Goal: Task Accomplishment & Management: Manage account settings

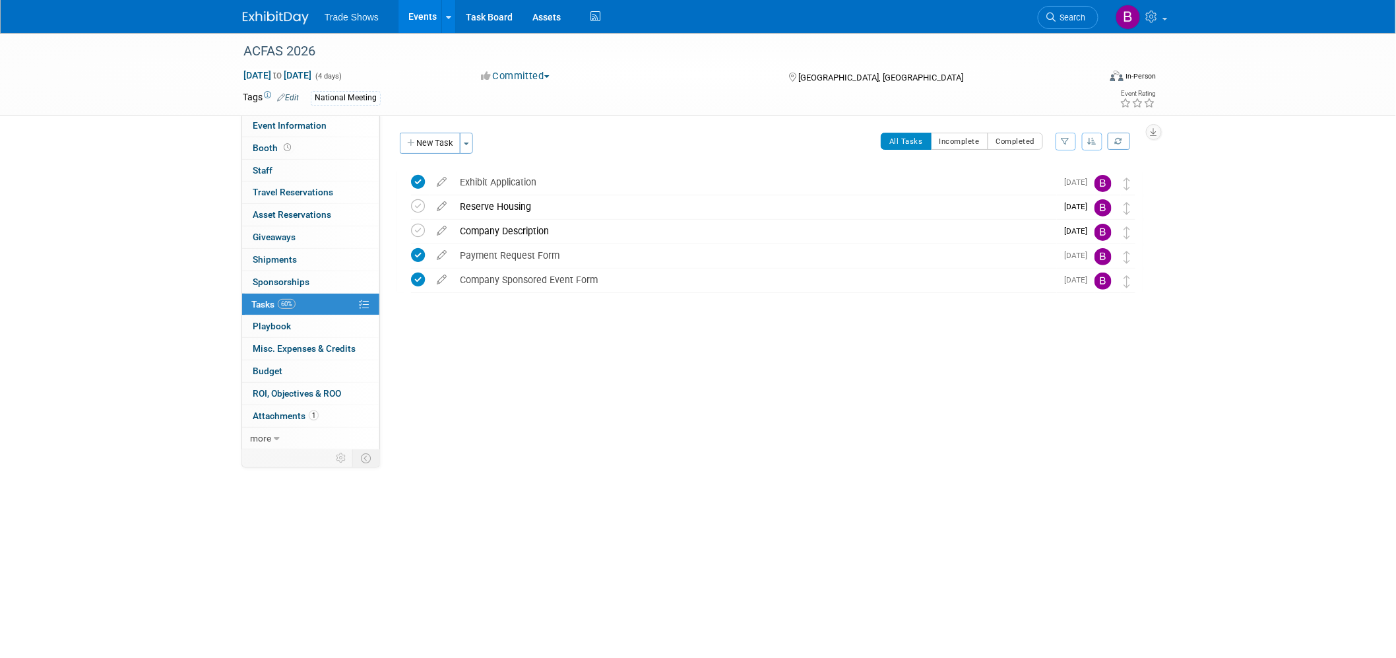
click at [292, 12] on img at bounding box center [276, 17] width 66 height 13
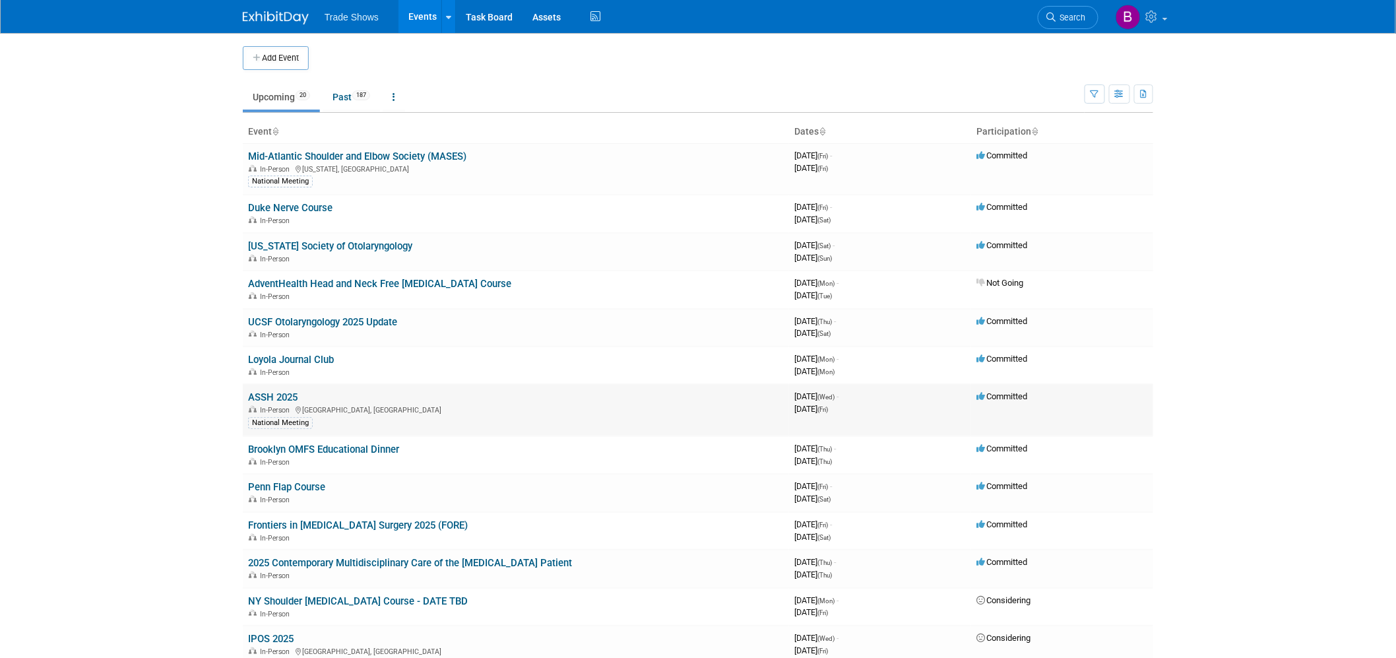
click at [295, 398] on link "ASSH 2025" at bounding box center [272, 397] width 49 height 12
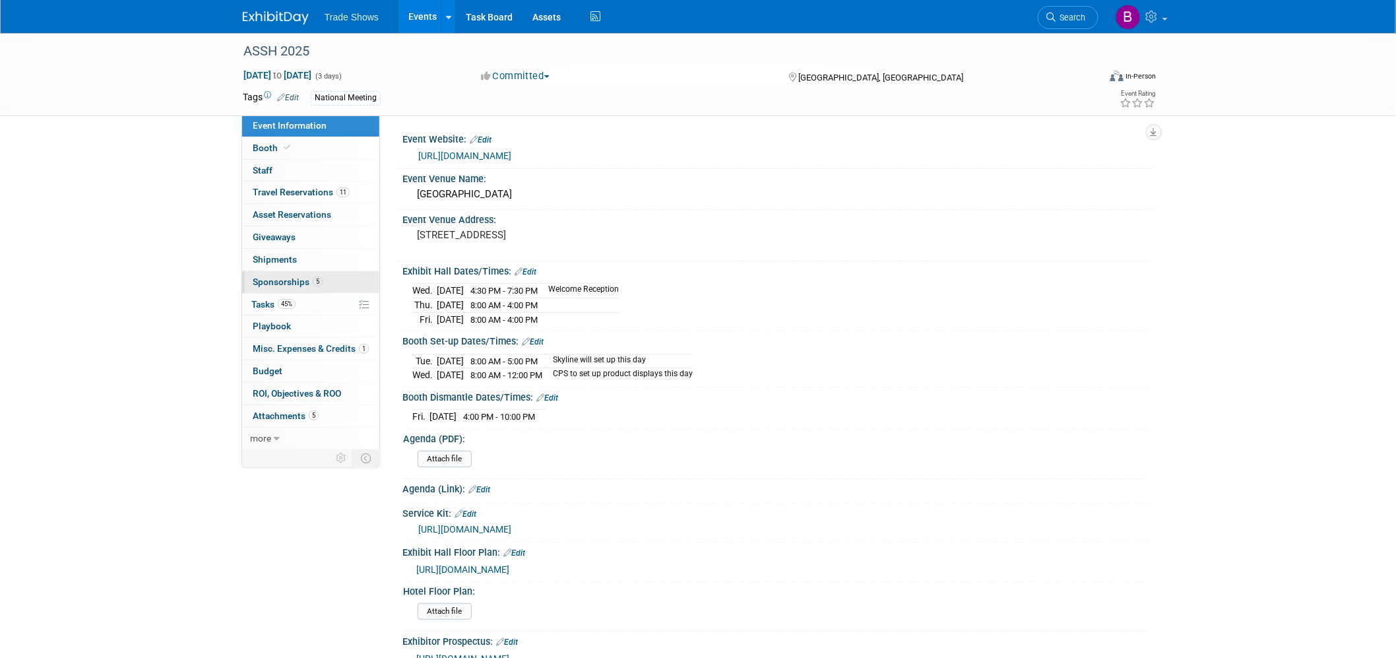
click at [296, 281] on span "Sponsorships 5" at bounding box center [288, 281] width 70 height 11
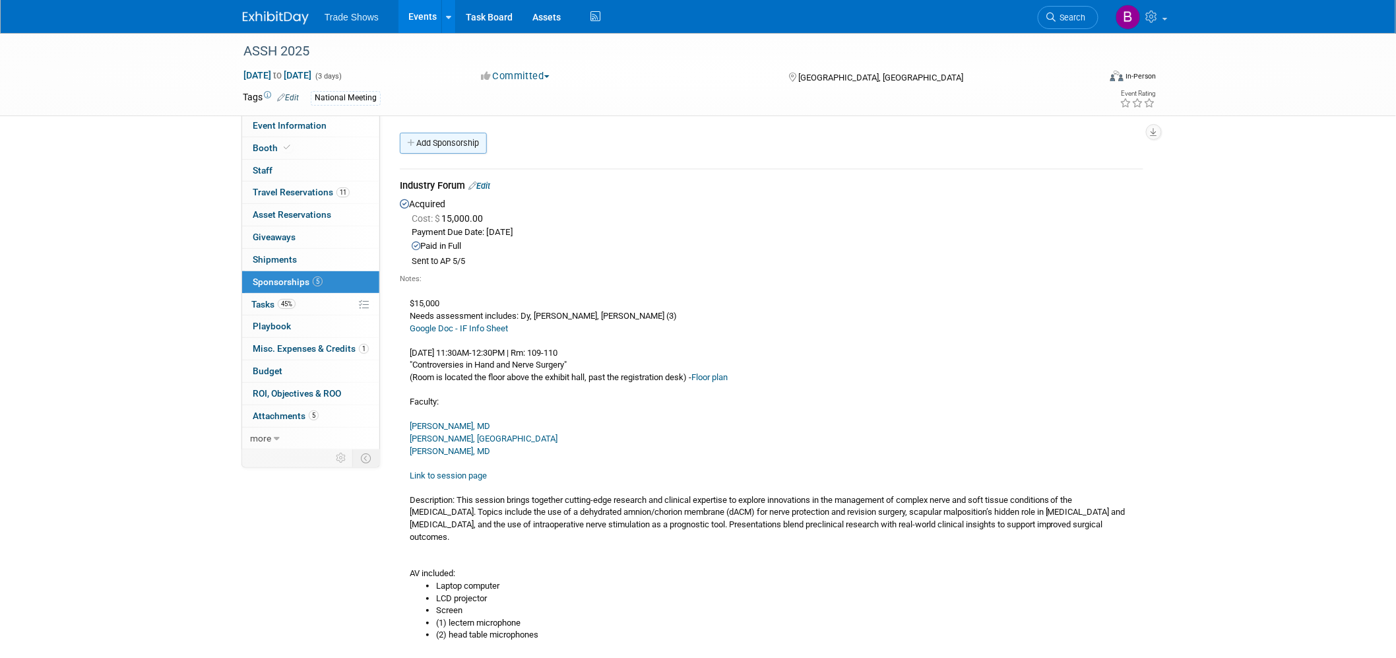
click at [433, 137] on link "Add Sponsorship" at bounding box center [443, 143] width 87 height 21
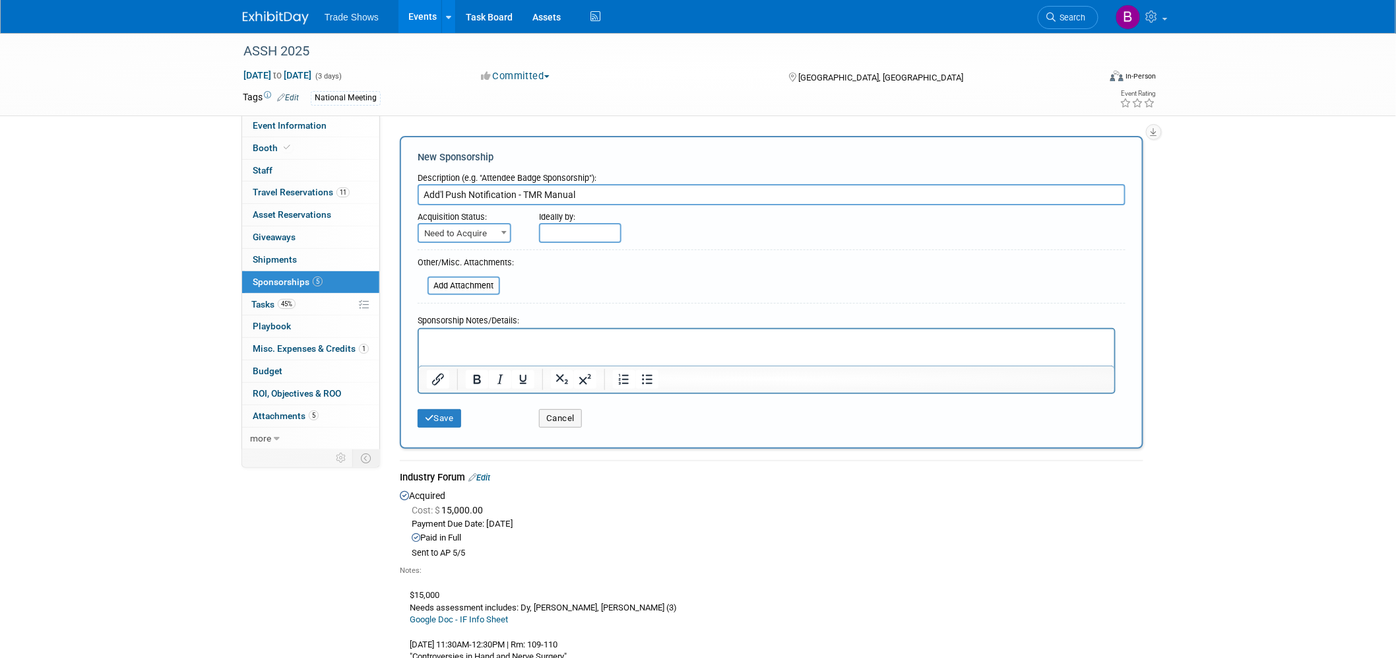
type input "Add'l Push Notification - TMR Manual"
click at [476, 232] on span "Need to Acquire" at bounding box center [464, 233] width 91 height 18
select select "2"
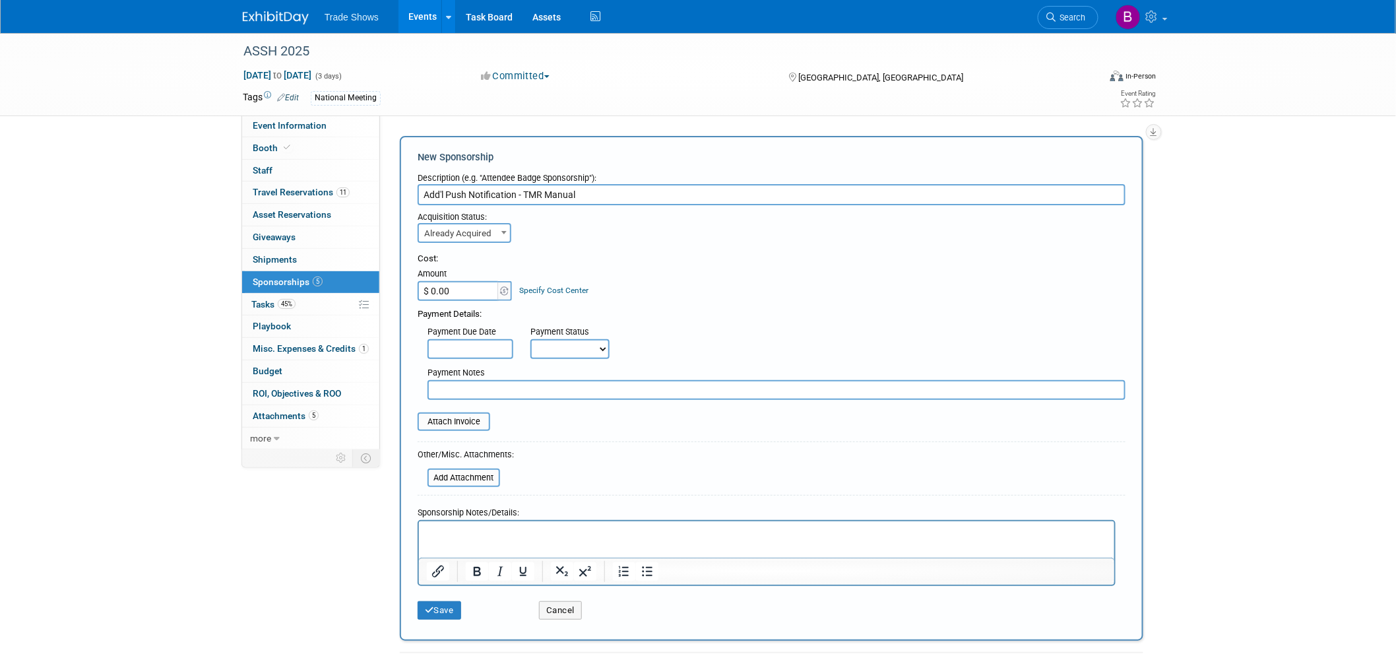
click at [468, 286] on input "$ 0.00" at bounding box center [459, 291] width 82 height 20
type input "$ 1,500.00"
click at [477, 362] on div "Payment Notes" at bounding box center [777, 381] width 718 height 38
click at [482, 347] on input "text" at bounding box center [471, 349] width 86 height 20
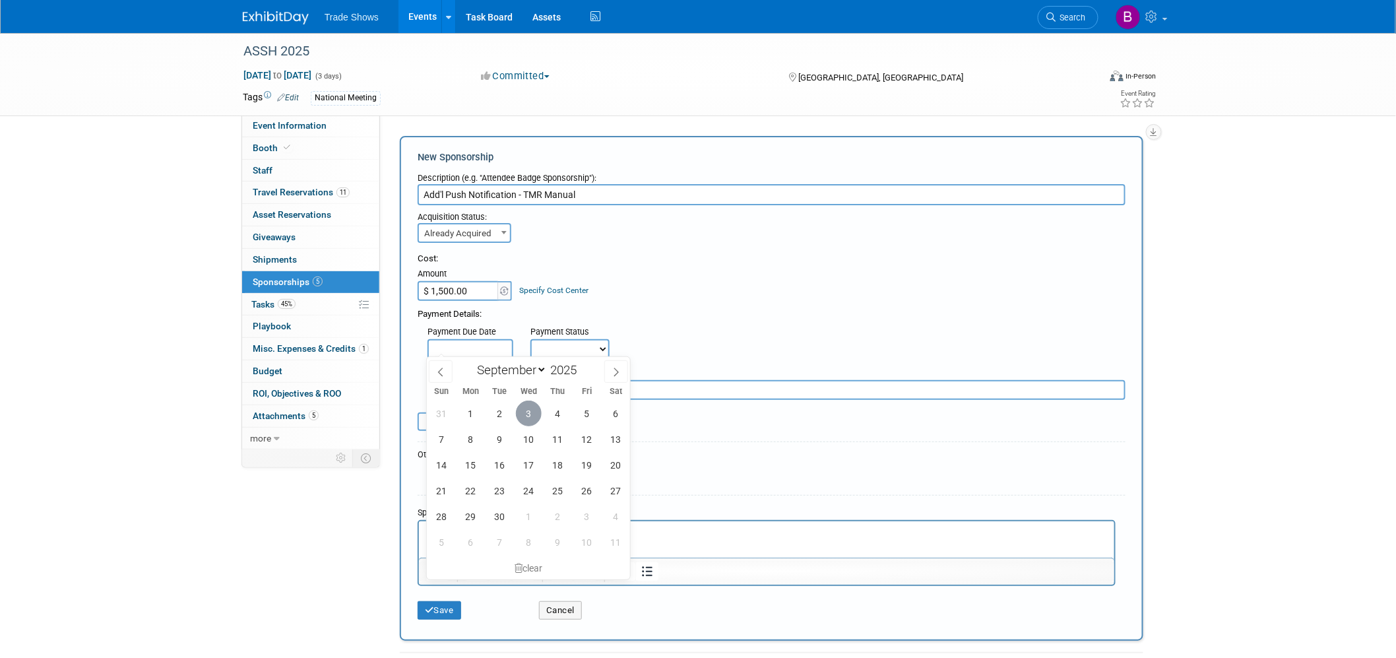
click at [526, 418] on span "3" at bounding box center [529, 413] width 26 height 26
type input "Sep 3, 2025"
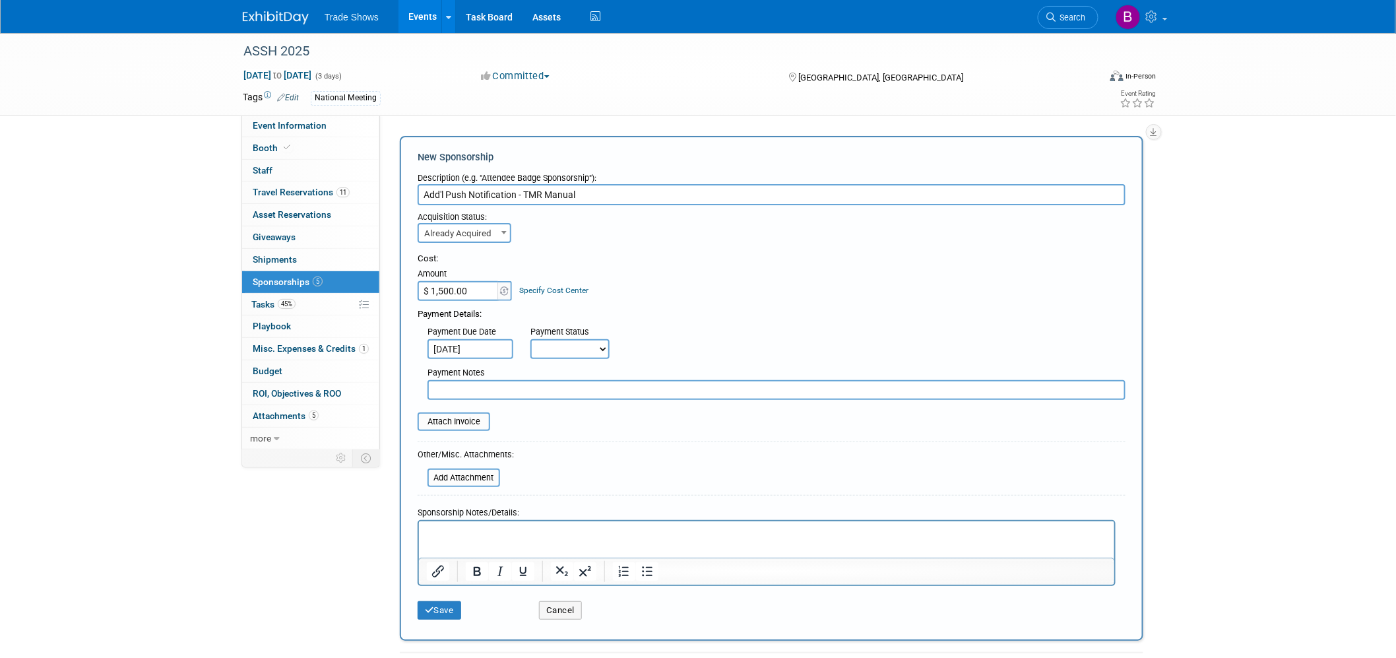
click at [586, 347] on select "Not Paid Yet Partially Paid Paid in Full" at bounding box center [569, 349] width 79 height 20
select select "1"
click at [530, 339] on select "Not Paid Yet Partially Paid Paid in Full" at bounding box center [569, 349] width 79 height 20
click at [509, 381] on input "text" at bounding box center [777, 390] width 698 height 20
click at [469, 534] on p "Rich Text Area. Press ALT-0 for help." at bounding box center [766, 532] width 680 height 13
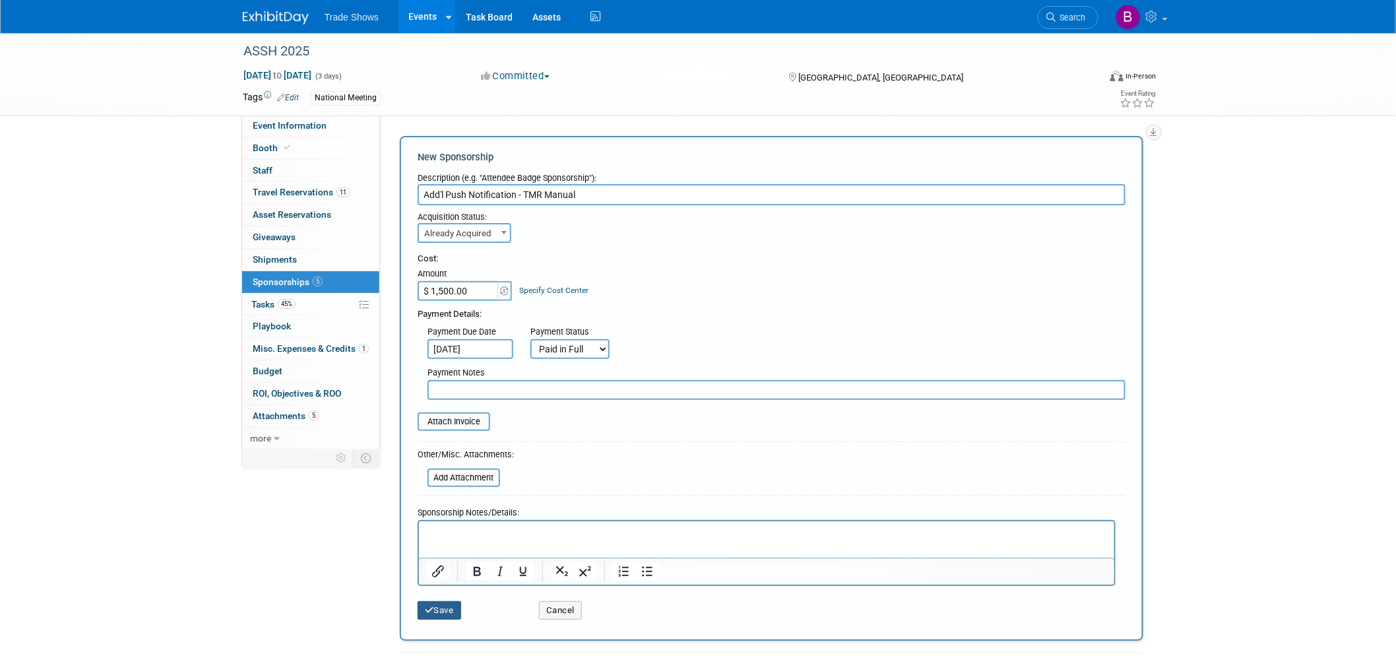
click at [445, 609] on button "Save" at bounding box center [440, 610] width 44 height 18
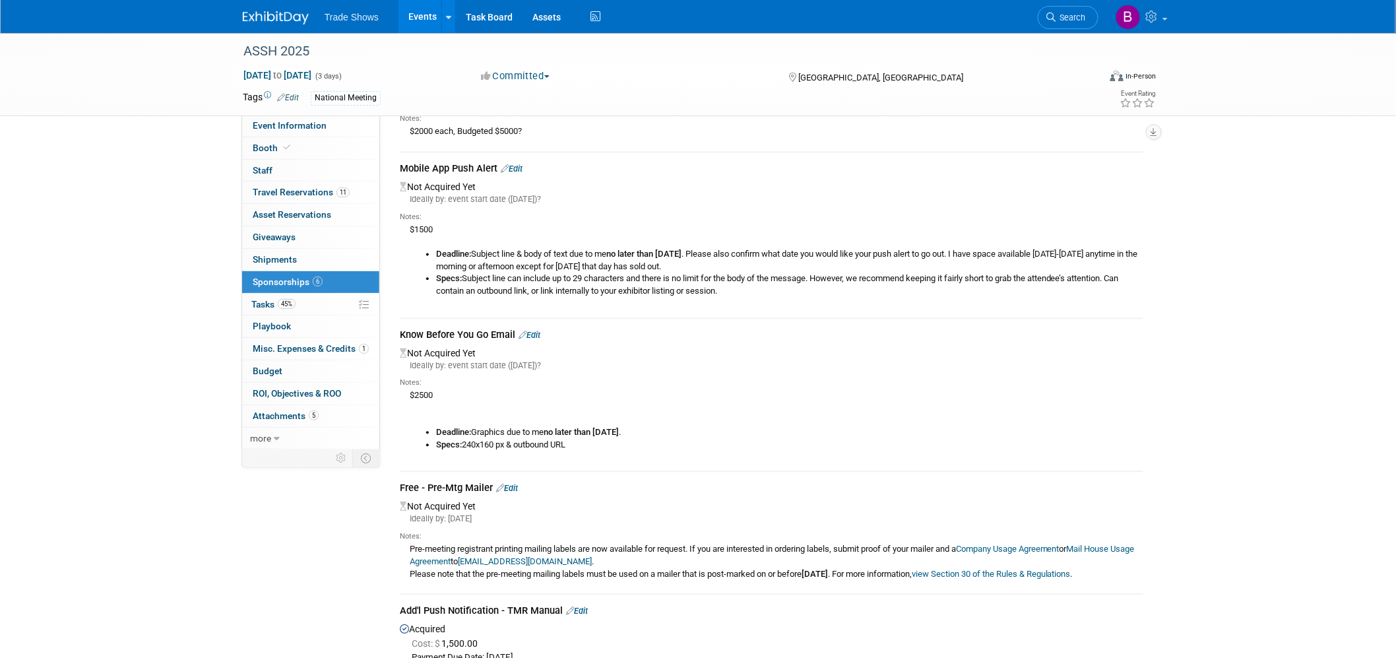
scroll to position [1011, 0]
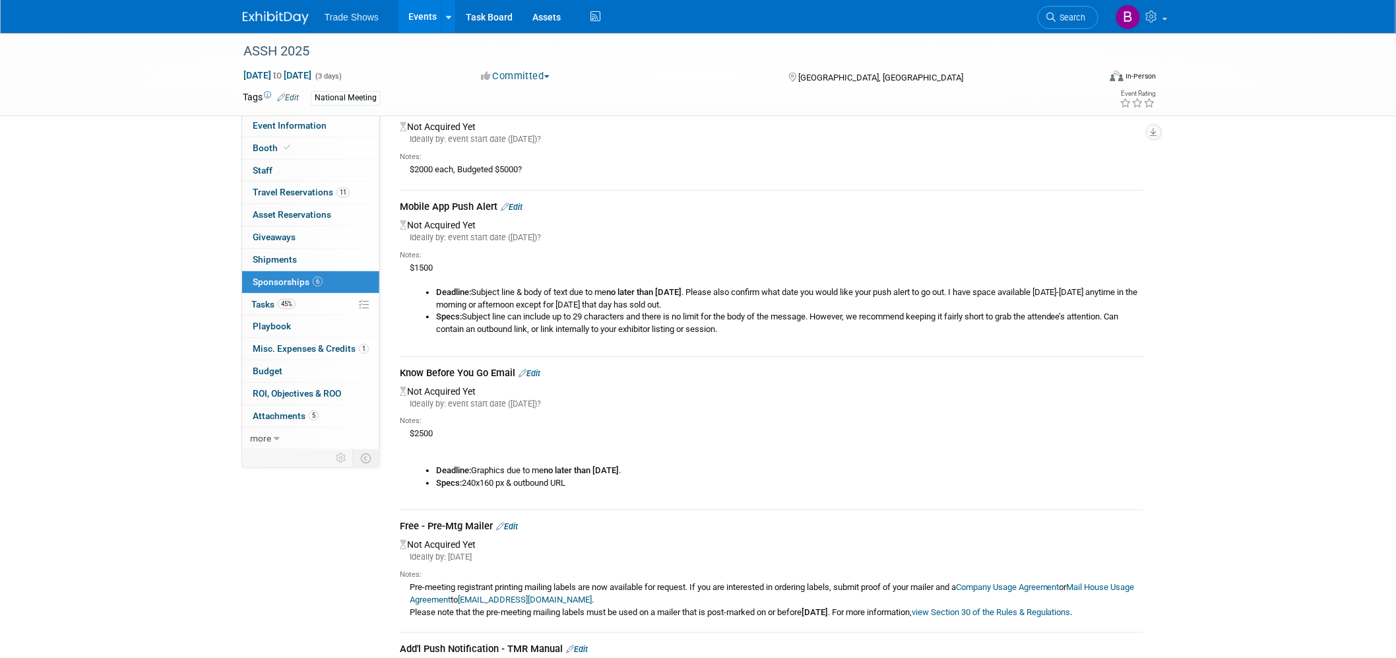
click at [537, 369] on link "Edit" at bounding box center [530, 374] width 22 height 10
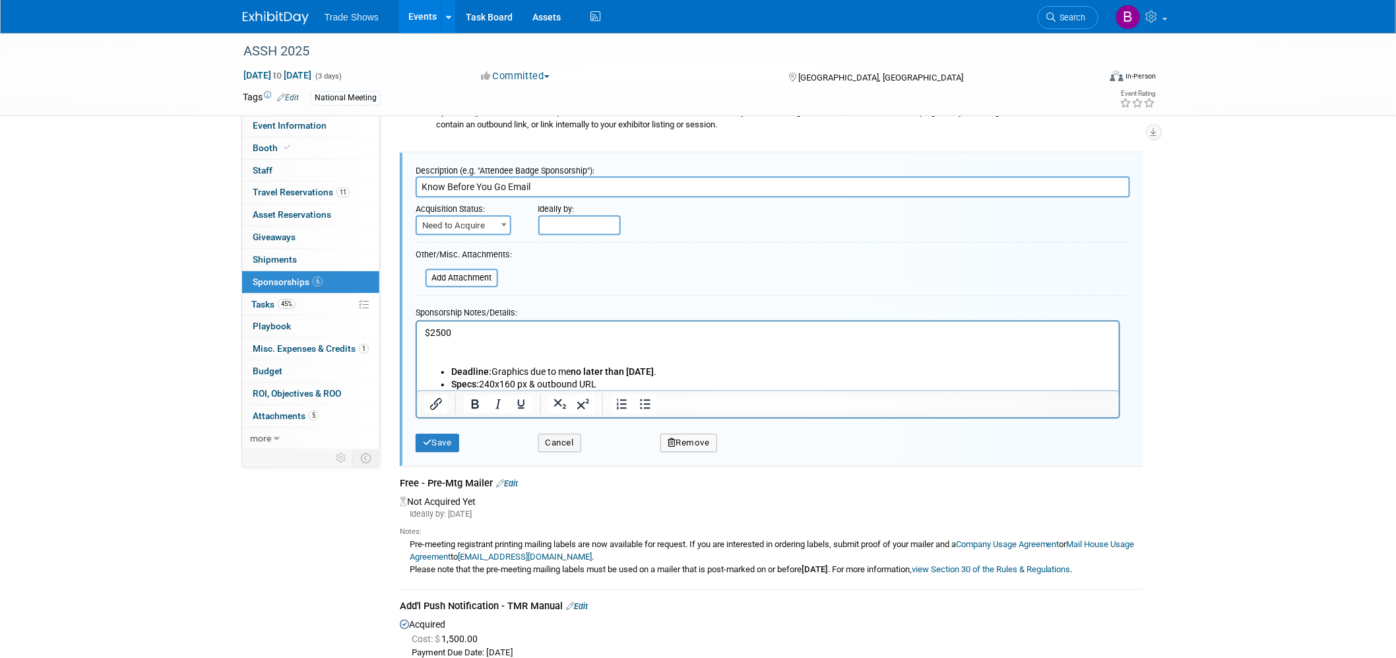
scroll to position [0, 0]
click at [464, 225] on span "Need to Acquire" at bounding box center [463, 225] width 93 height 18
select select "2"
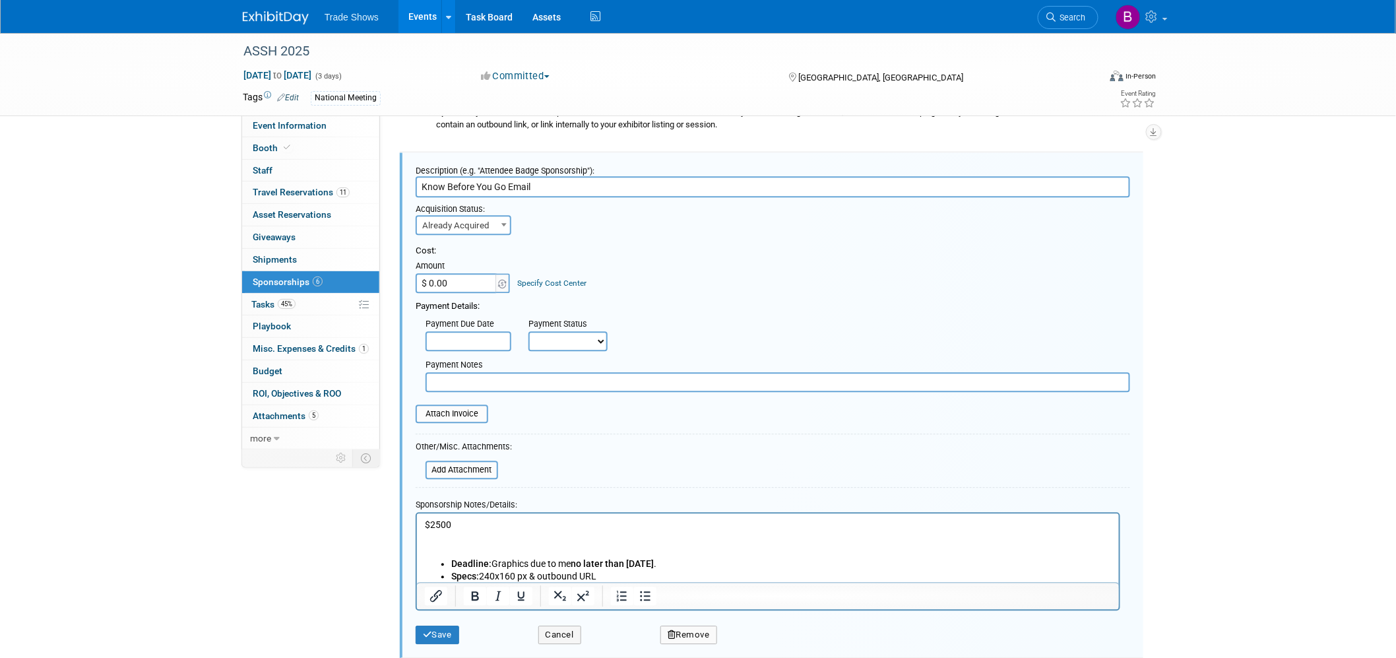
click at [452, 280] on input "$ 0.00" at bounding box center [457, 283] width 82 height 20
type input "$ 2,500.00"
click at [467, 333] on input "text" at bounding box center [469, 341] width 86 height 20
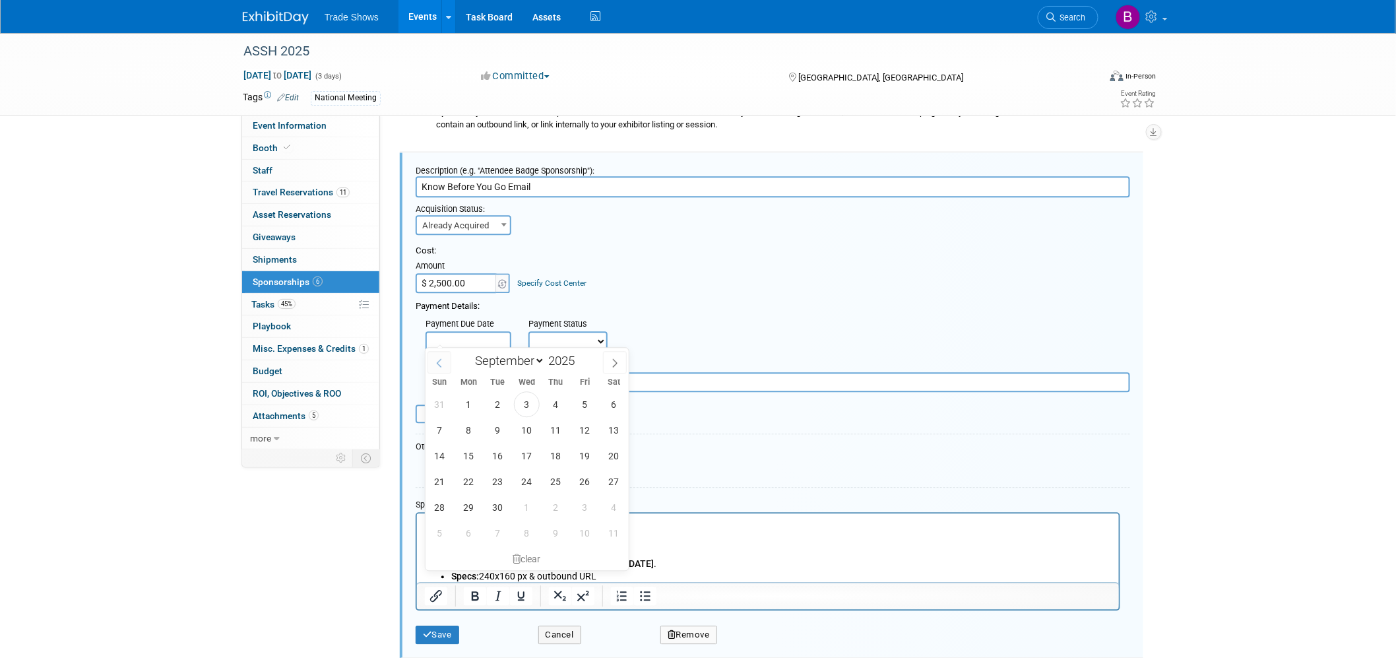
click at [445, 366] on span at bounding box center [440, 362] width 24 height 22
select select "6"
click at [531, 506] on span "30" at bounding box center [527, 507] width 26 height 26
type input "Jul 30, 2025"
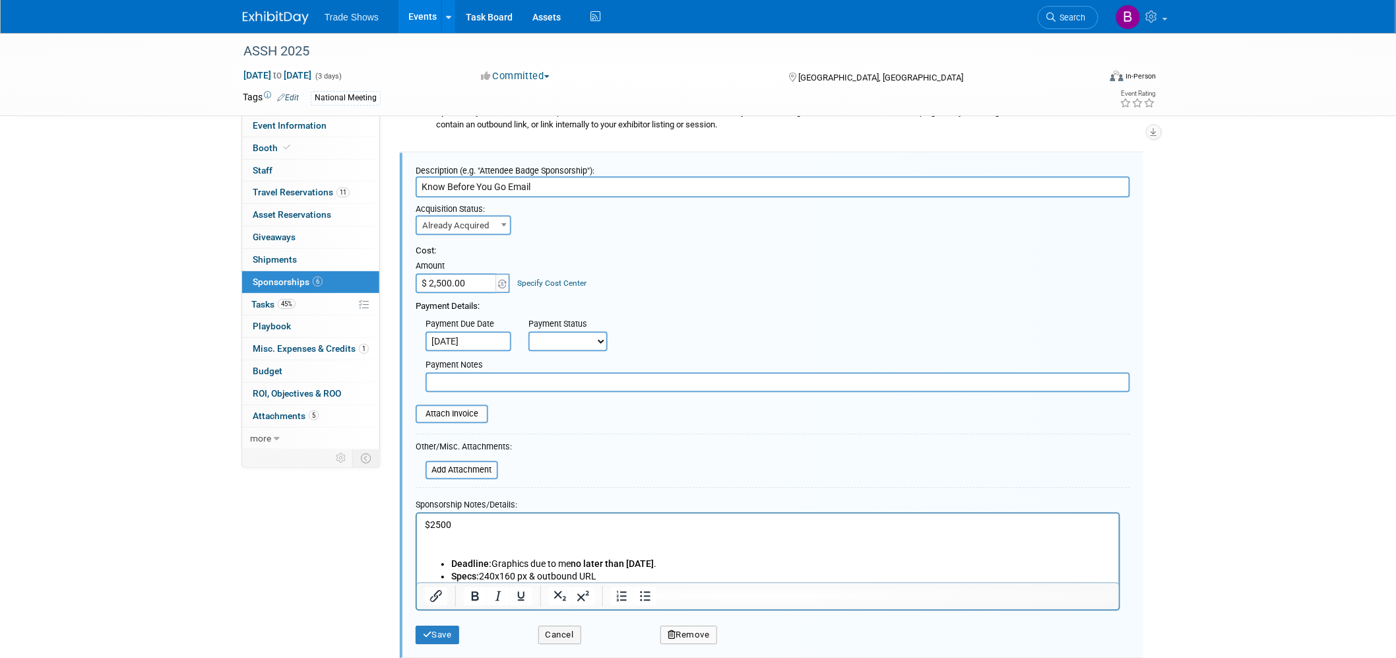
click at [601, 342] on select "Not Paid Yet Partially Paid Paid in Full" at bounding box center [567, 341] width 79 height 20
select select "1"
click at [528, 331] on select "Not Paid Yet Partially Paid Paid in Full" at bounding box center [567, 341] width 79 height 20
click at [509, 539] on p "$2500" at bounding box center [767, 538] width 687 height 39
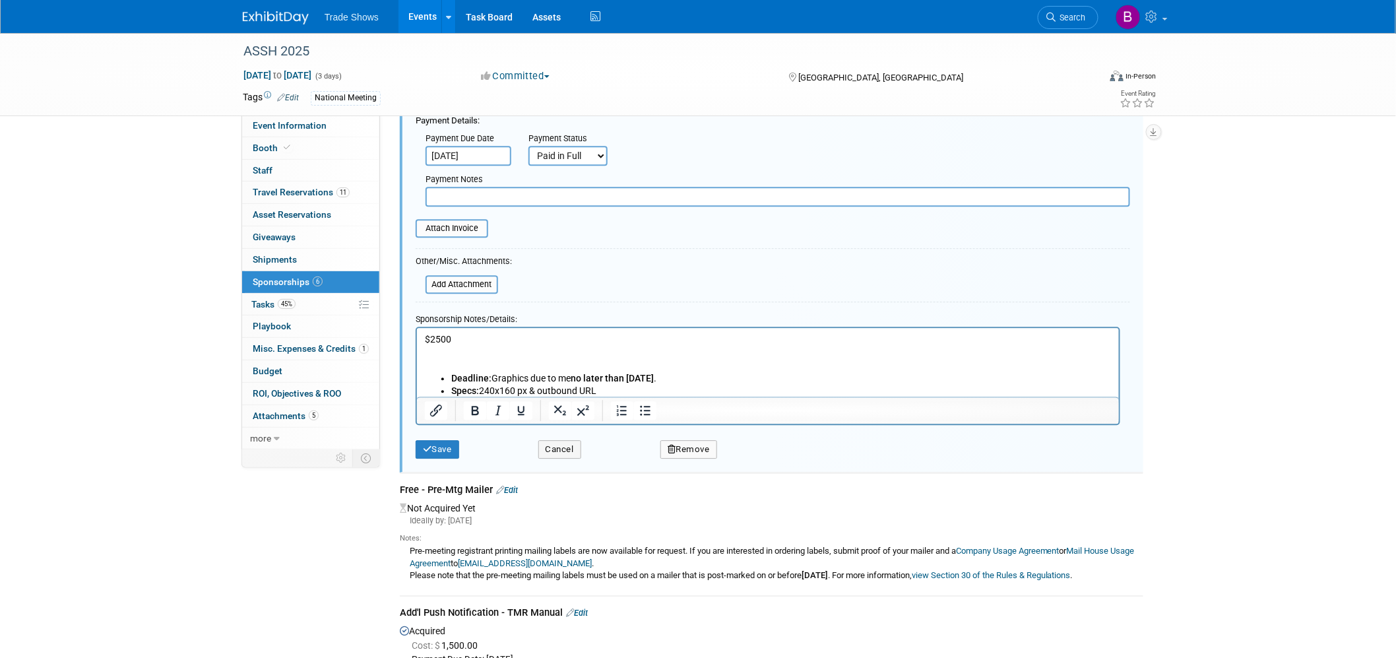
scroll to position [1436, 0]
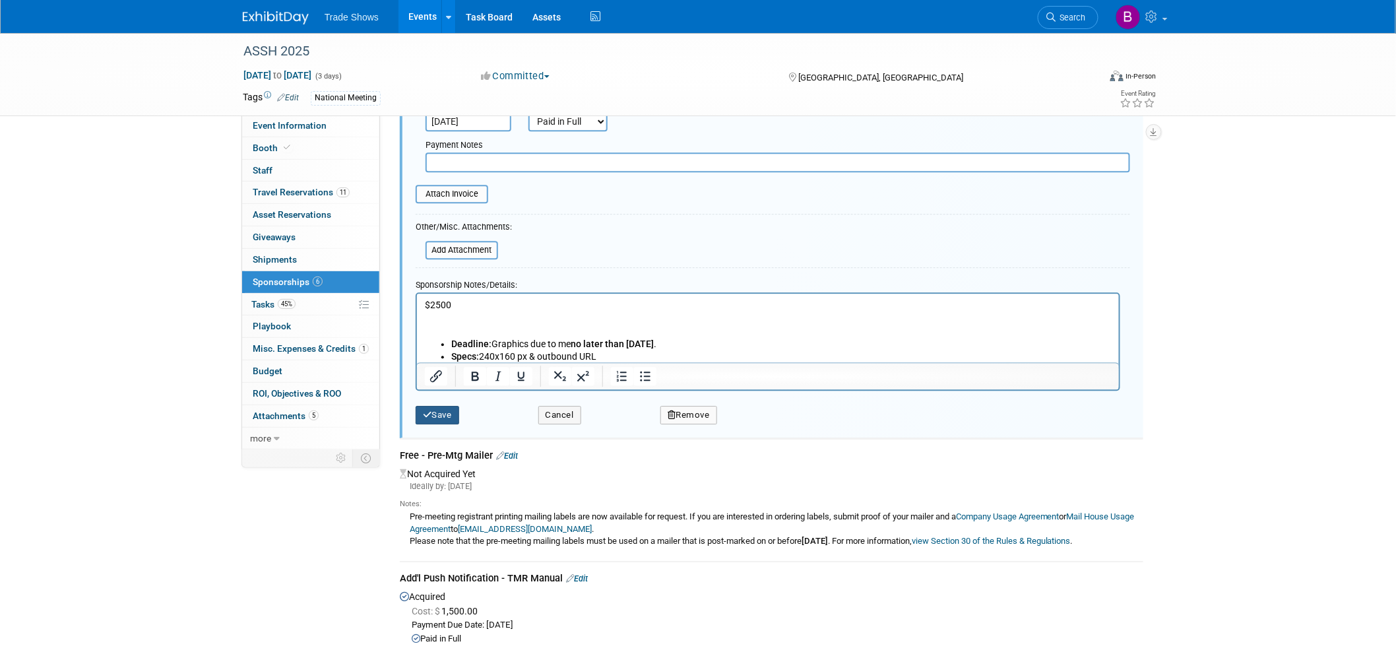
click at [446, 406] on button "Save" at bounding box center [438, 415] width 44 height 18
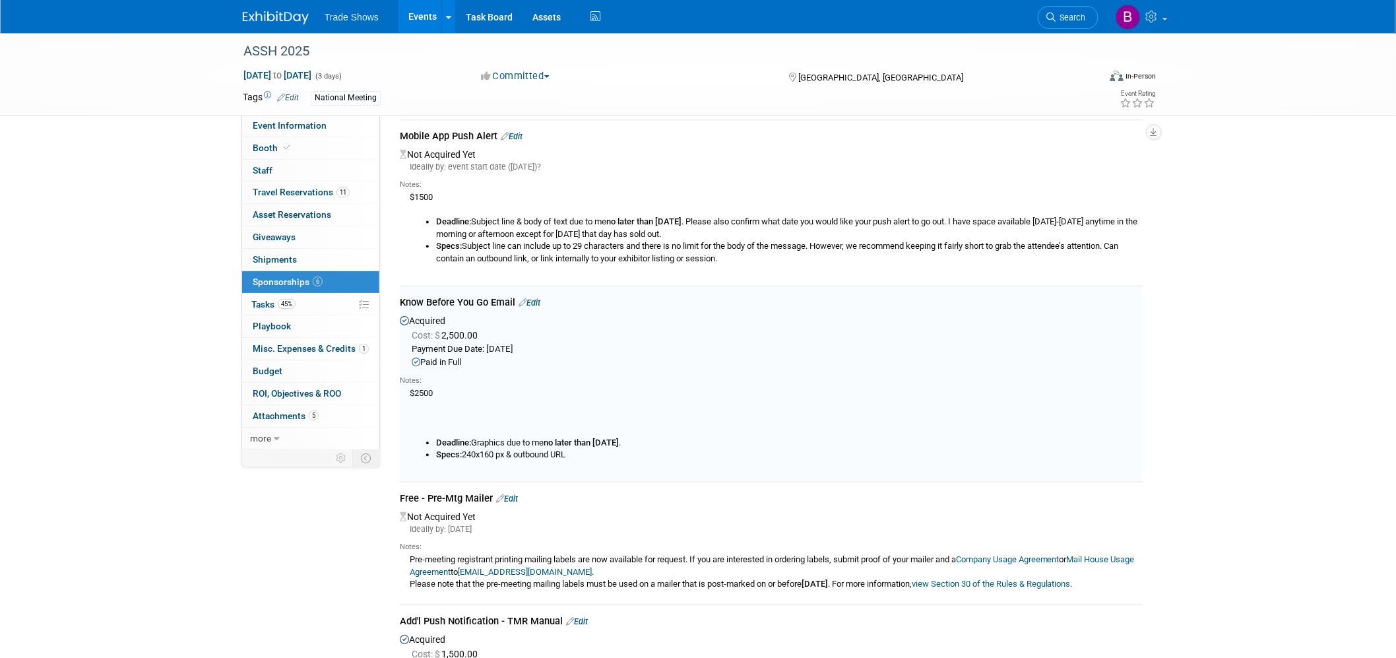
scroll to position [996, 0]
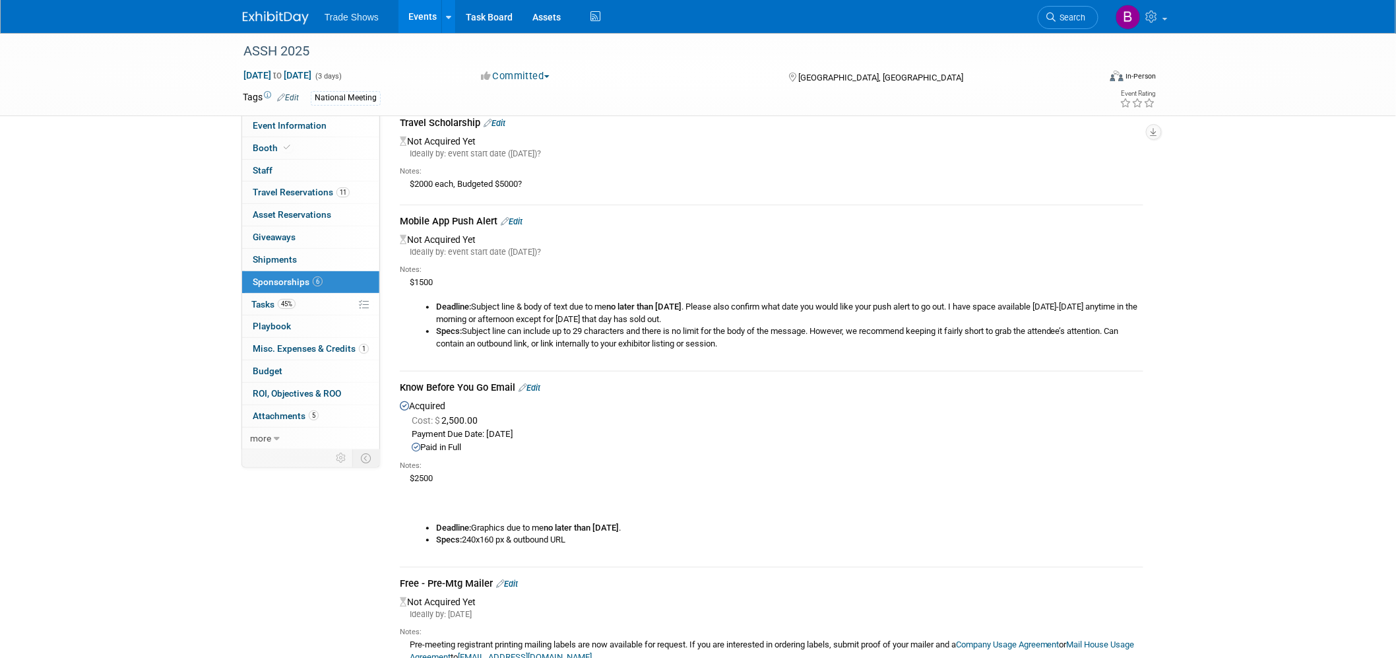
click at [518, 220] on link "Edit" at bounding box center [512, 222] width 22 height 10
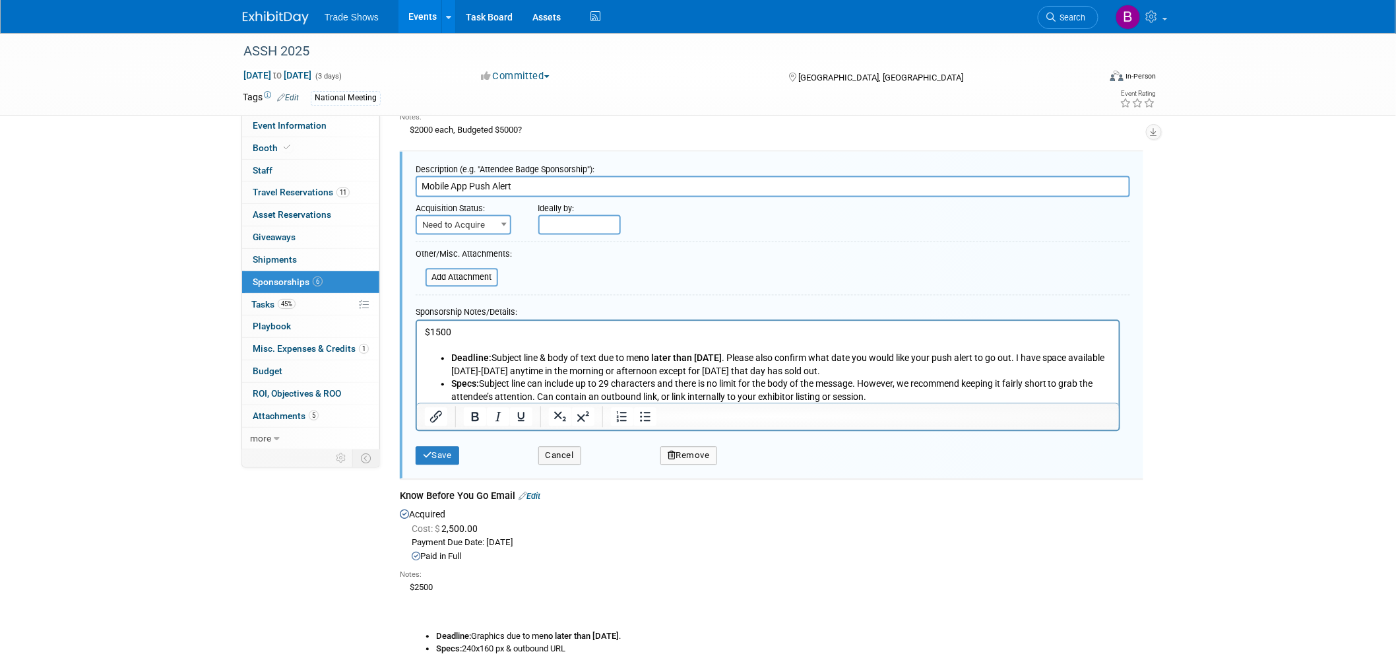
scroll to position [0, 0]
click at [492, 216] on span "Need to Acquire" at bounding box center [463, 225] width 93 height 18
select select "2"
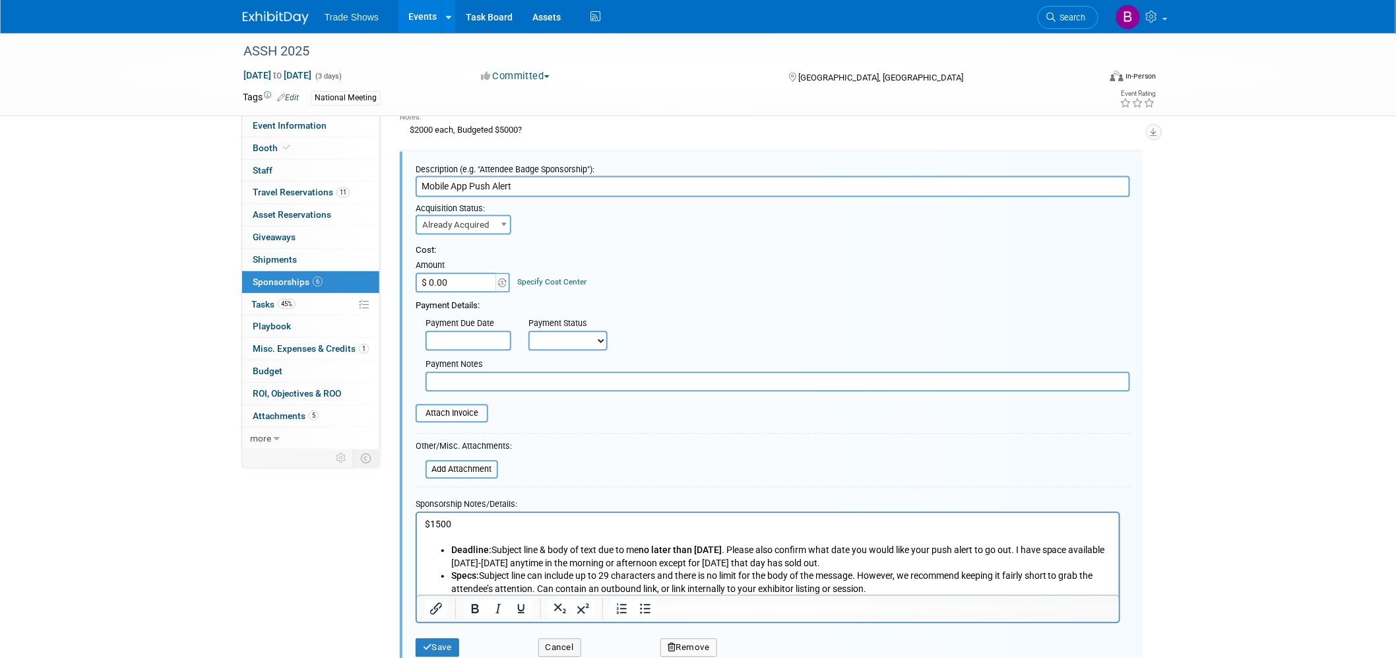
click at [469, 274] on input "$ 0.00" at bounding box center [457, 282] width 82 height 20
type input "$ 1,500.00"
click at [486, 342] on input "text" at bounding box center [469, 341] width 86 height 20
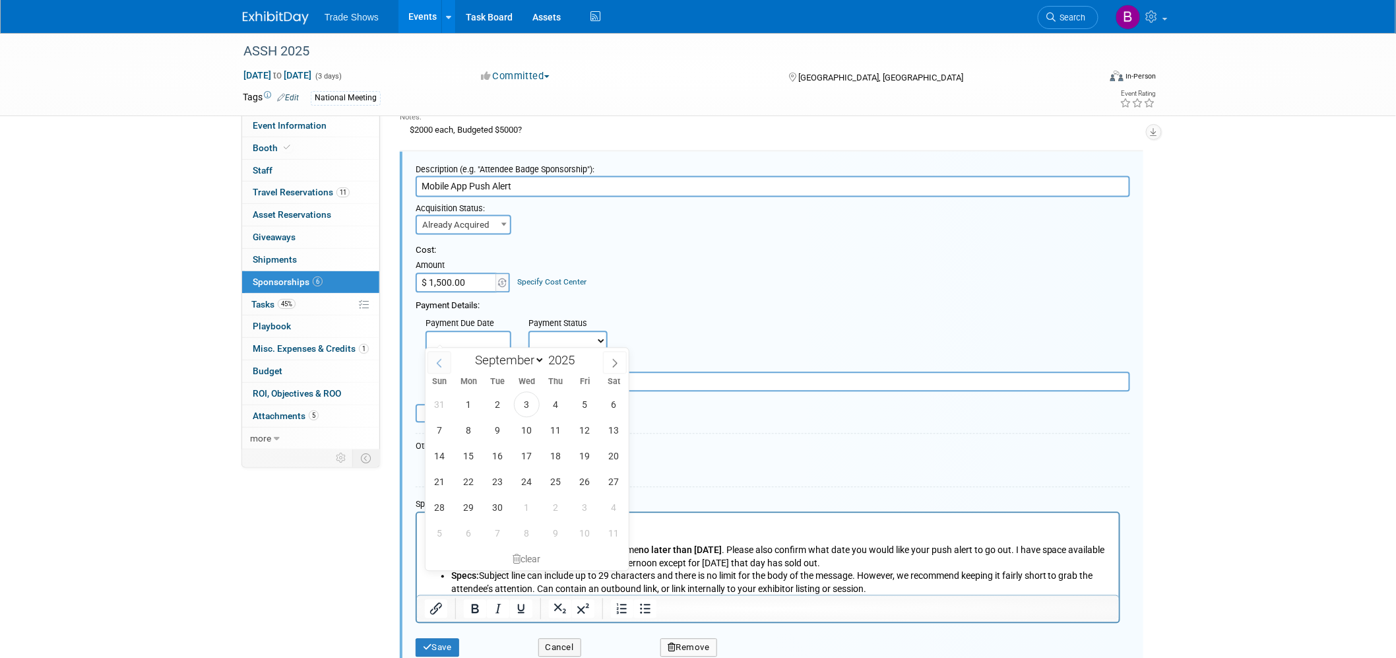
click at [447, 362] on span at bounding box center [440, 362] width 24 height 22
select select "7"
click at [528, 499] on span "27" at bounding box center [527, 507] width 26 height 26
type input "Aug 27, 2025"
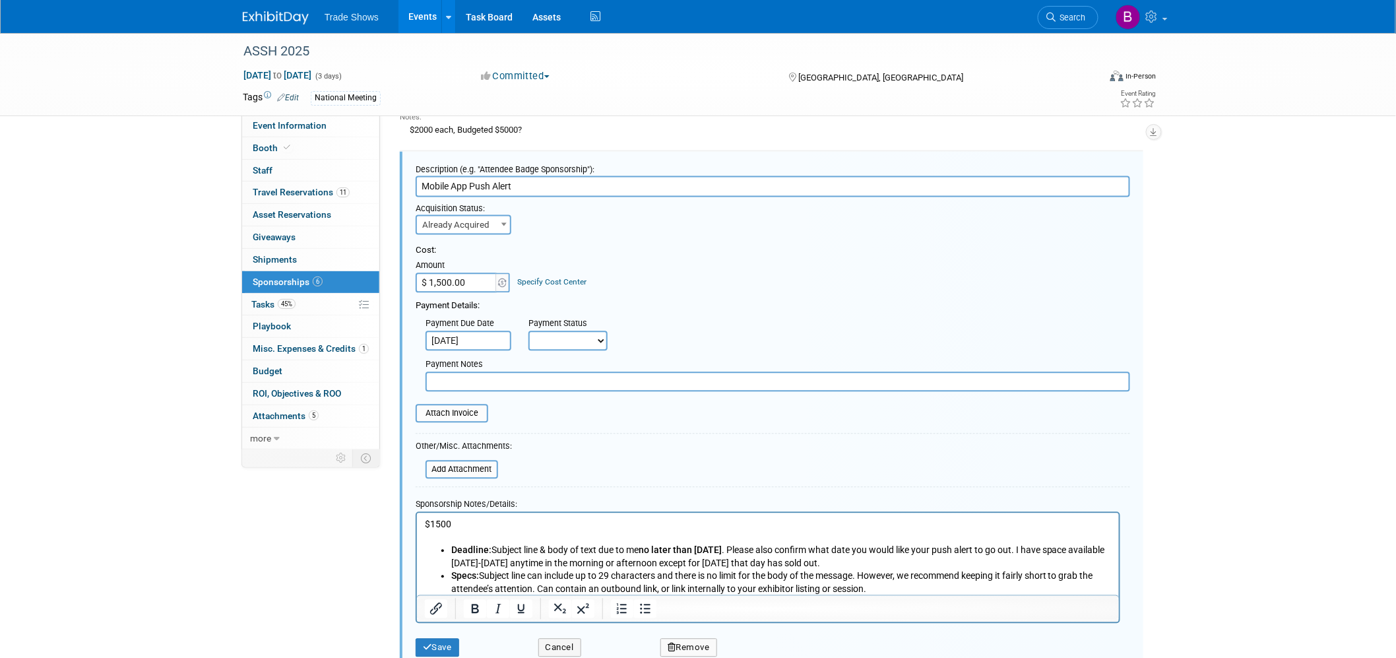
click at [536, 336] on select "Not Paid Yet Partially Paid Paid in Full" at bounding box center [567, 341] width 79 height 20
select select "1"
click at [528, 331] on select "Not Paid Yet Partially Paid Paid in Full" at bounding box center [567, 341] width 79 height 20
click at [517, 532] on p "$1500" at bounding box center [767, 530] width 687 height 26
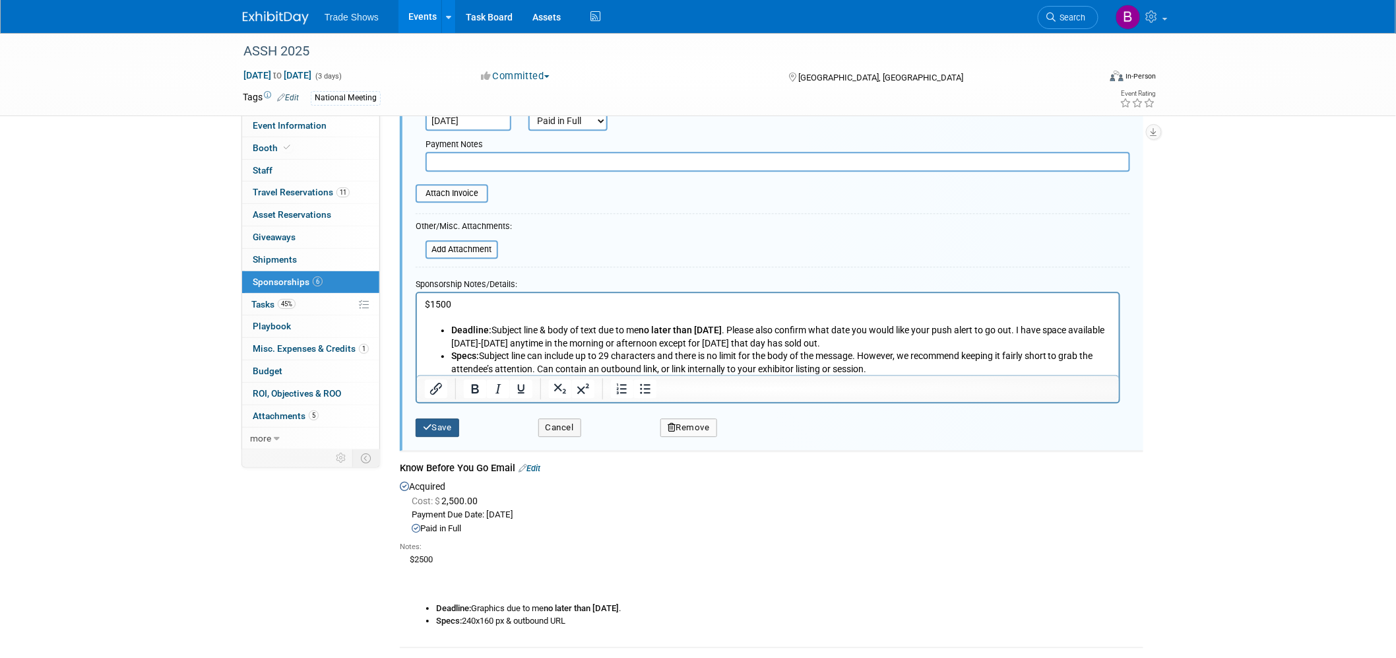
click at [431, 422] on button "Save" at bounding box center [438, 427] width 44 height 18
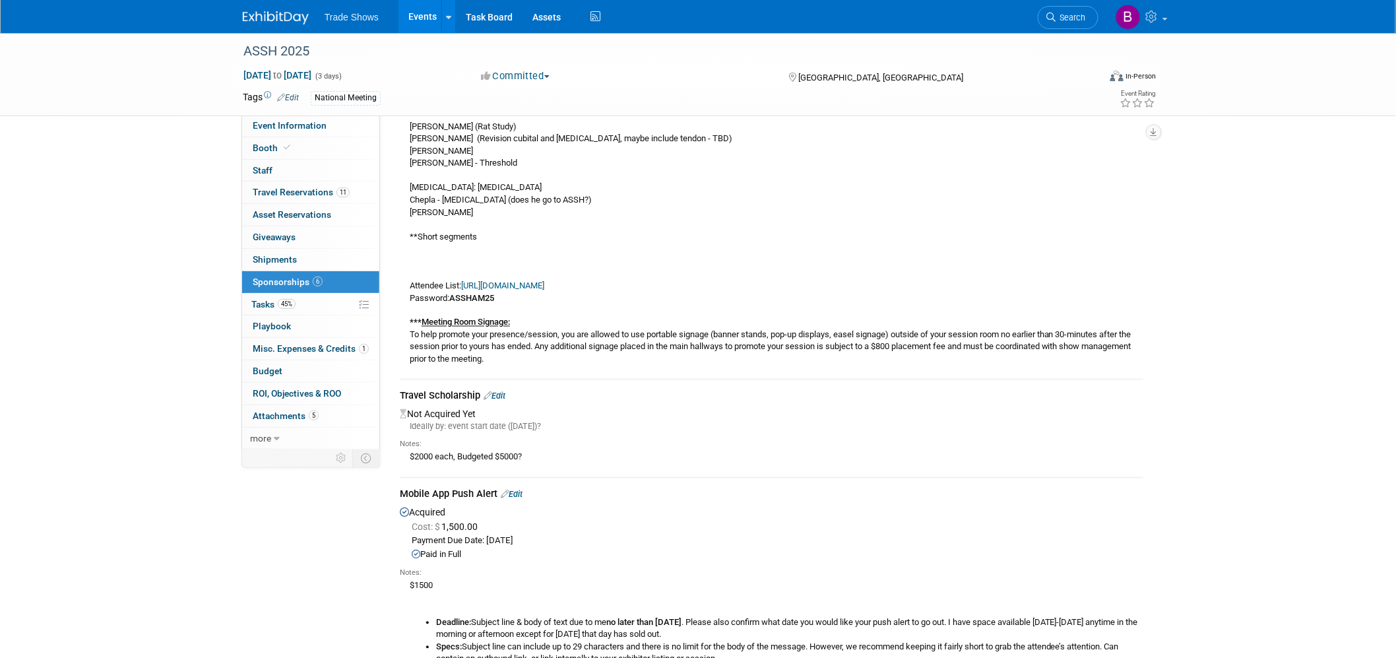
scroll to position [733, 0]
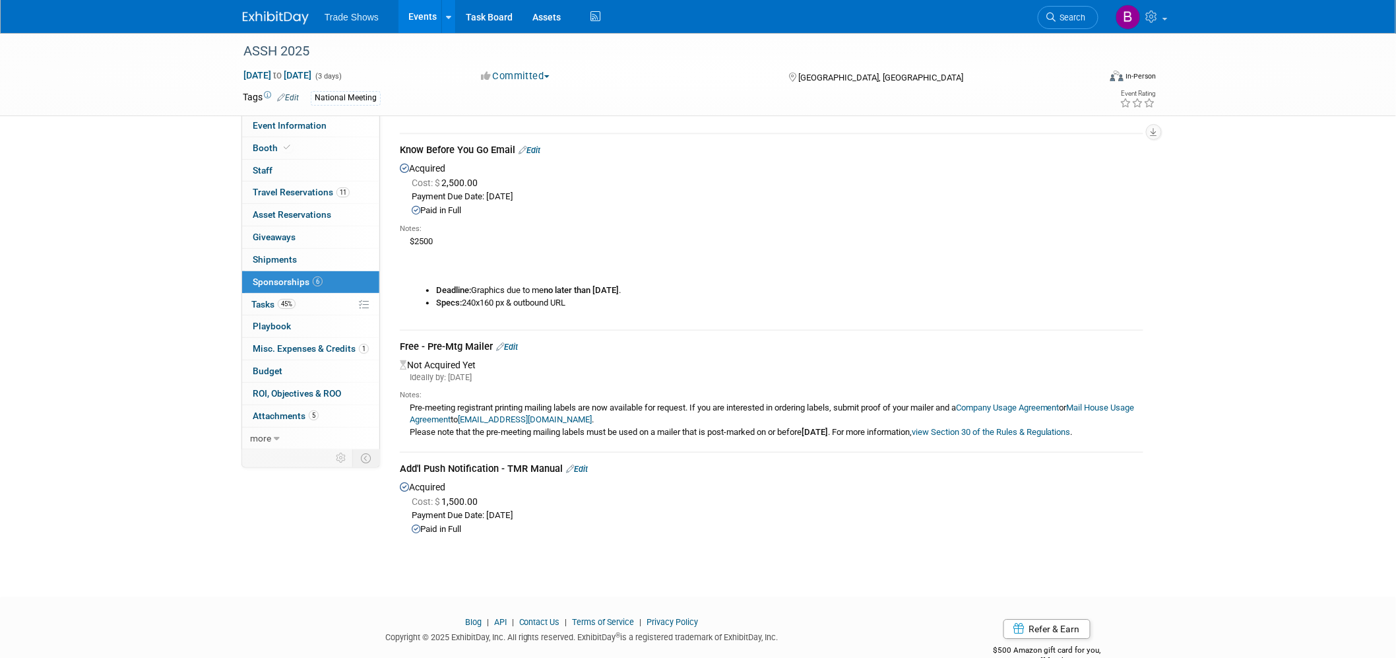
scroll to position [1316, 0]
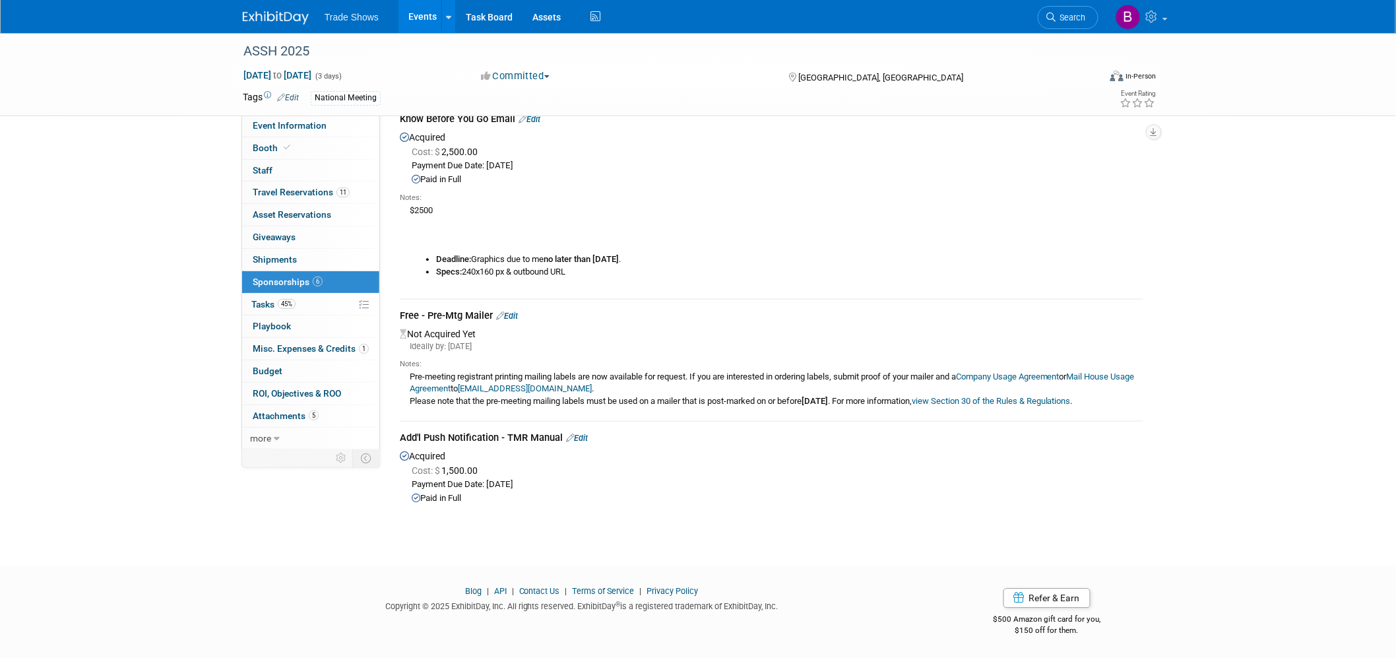
click at [582, 443] on link "Edit" at bounding box center [577, 438] width 22 height 10
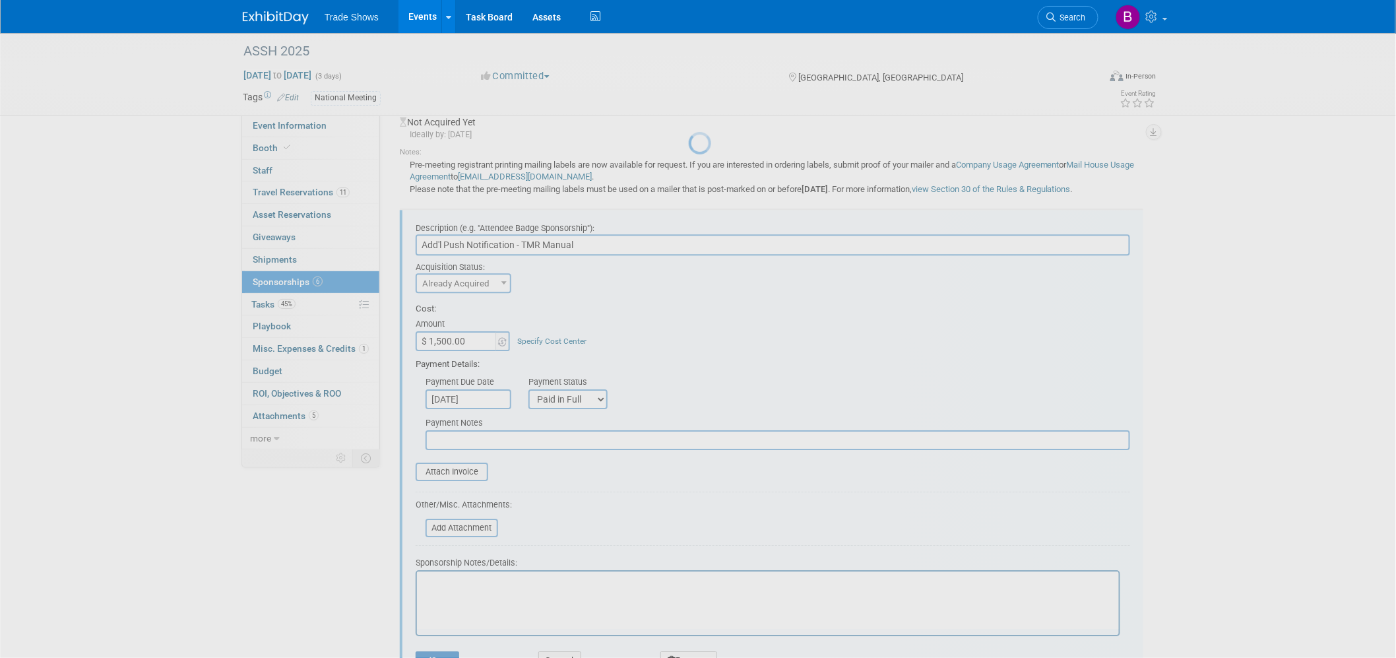
scroll to position [0, 0]
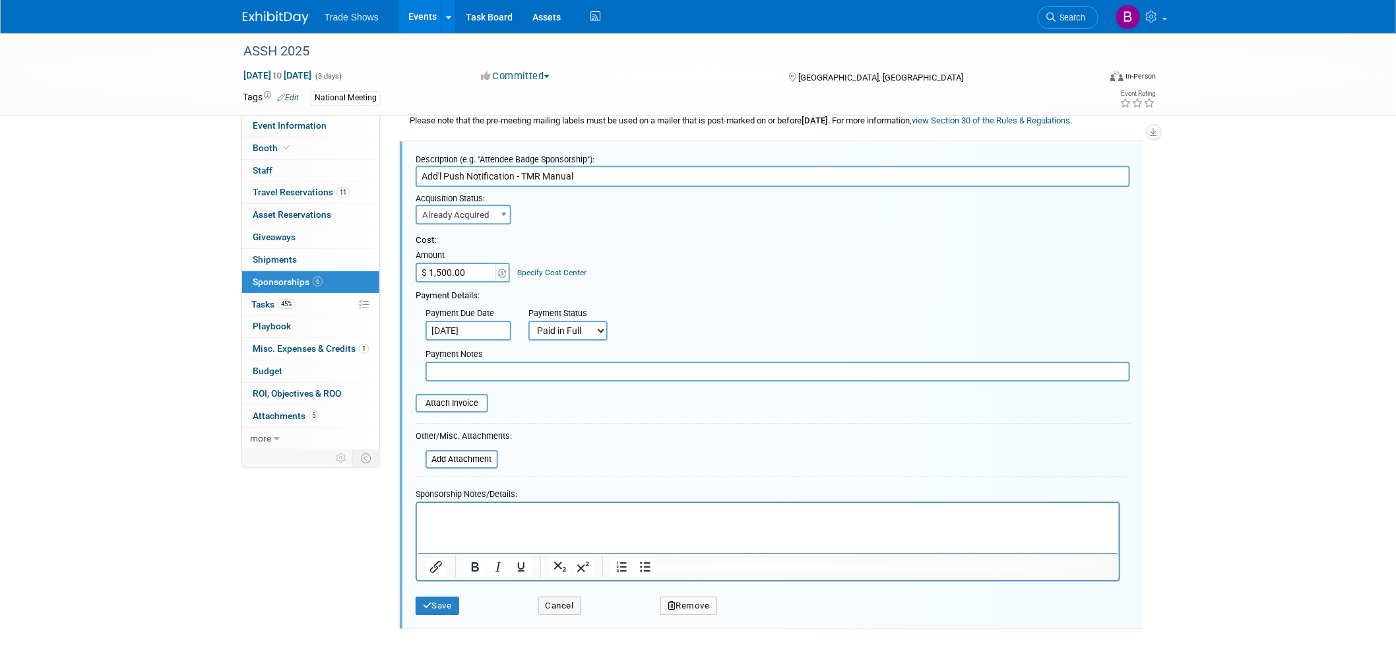
click at [468, 513] on p "Rich Text Area. Press ALT-0 for help." at bounding box center [767, 513] width 687 height 13
click at [488, 515] on p "Rich Text Area. Press ALT-0 for help." at bounding box center [767, 513] width 687 height 13
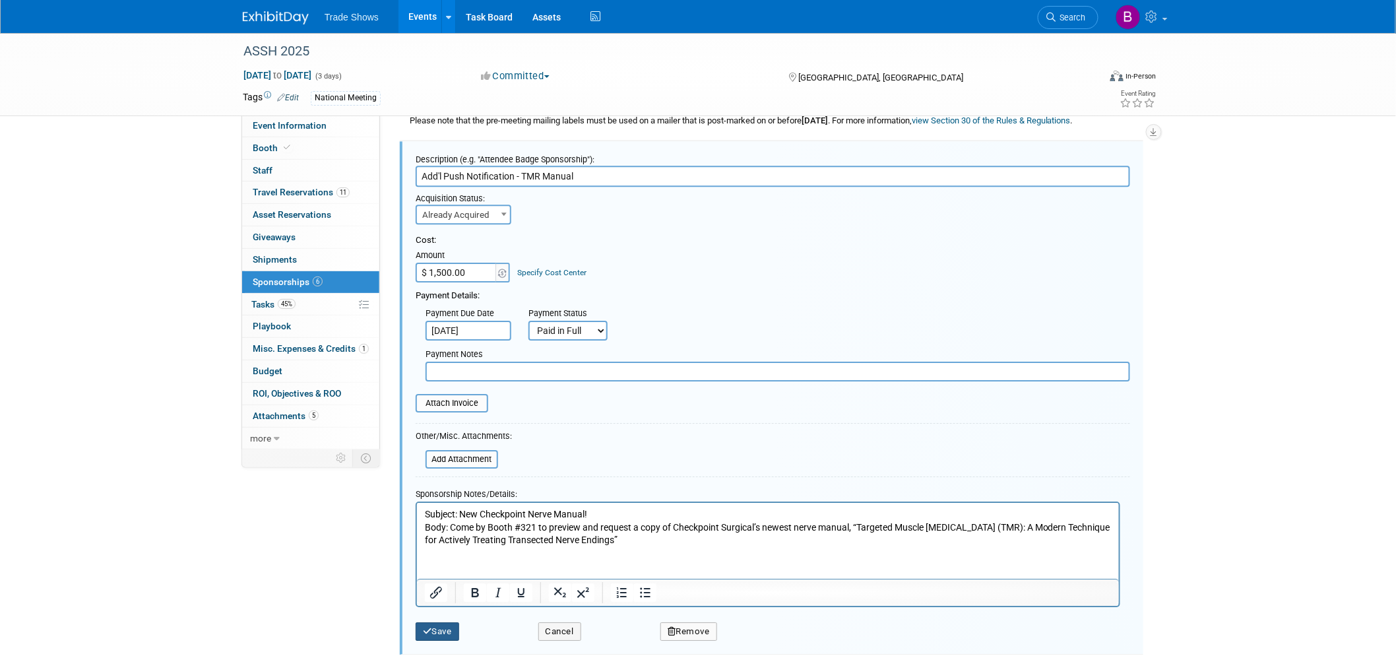
click at [445, 631] on button "Save" at bounding box center [438, 631] width 44 height 18
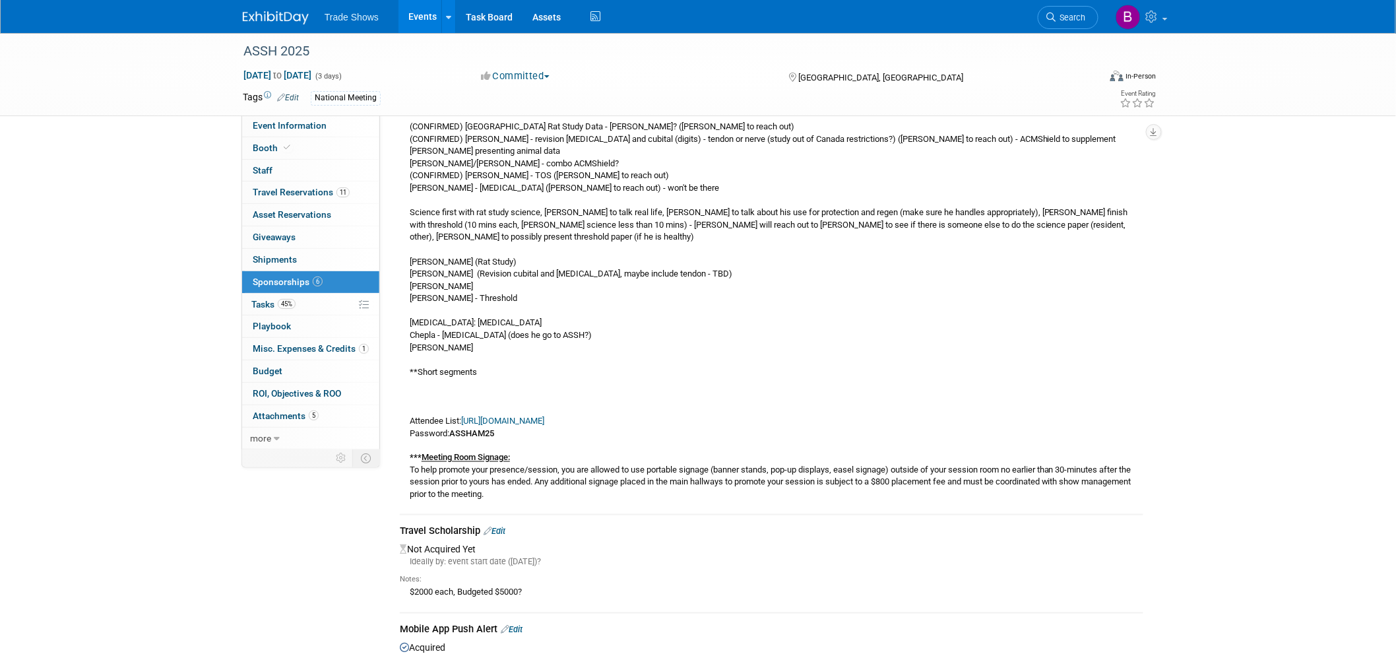
scroll to position [586, 0]
click at [544, 418] on link "https://www.assh.org/annualmeeting/s/attendees" at bounding box center [502, 423] width 83 height 10
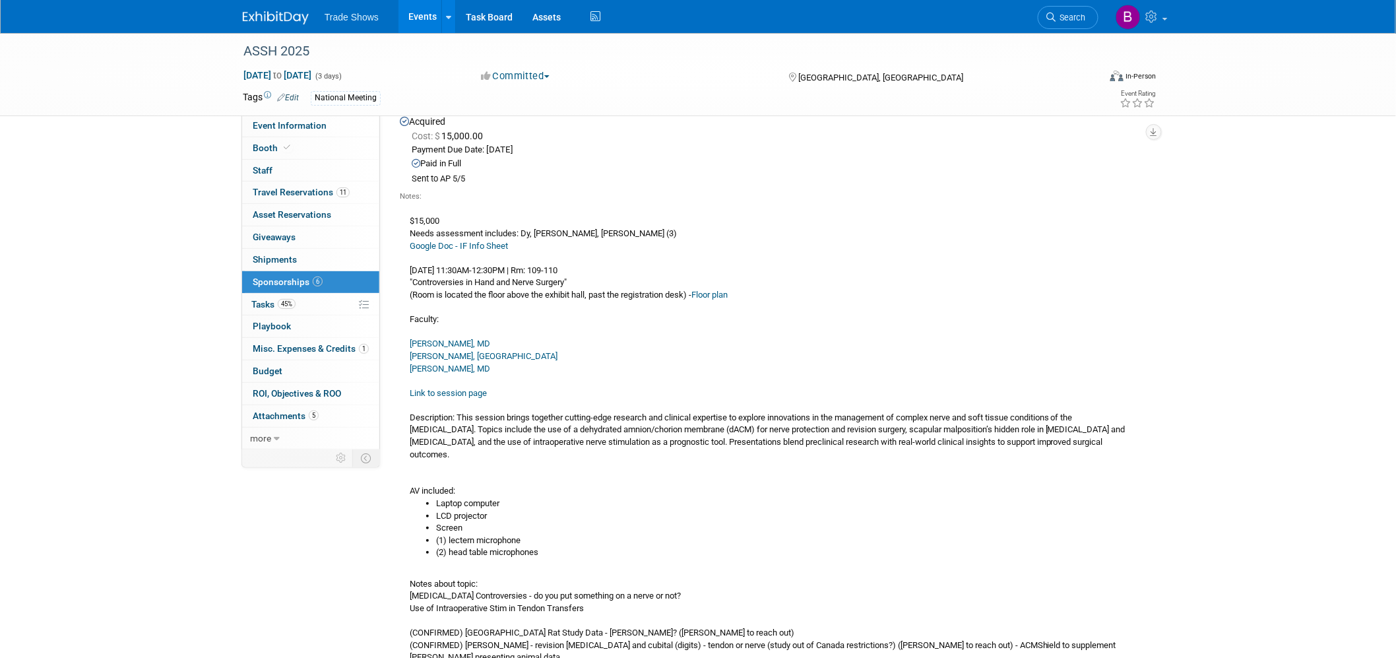
scroll to position [73, 0]
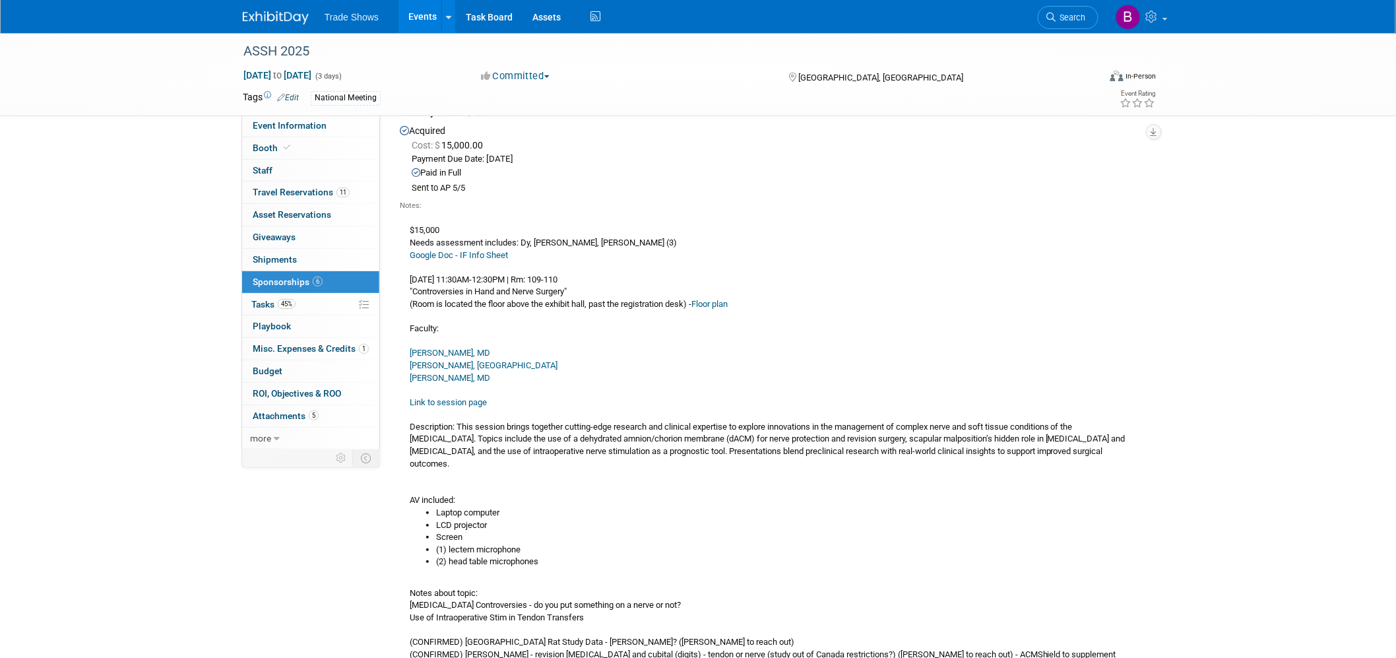
click at [466, 401] on link "Link to session page" at bounding box center [448, 402] width 77 height 10
click at [280, 372] on span "Budget" at bounding box center [268, 371] width 30 height 11
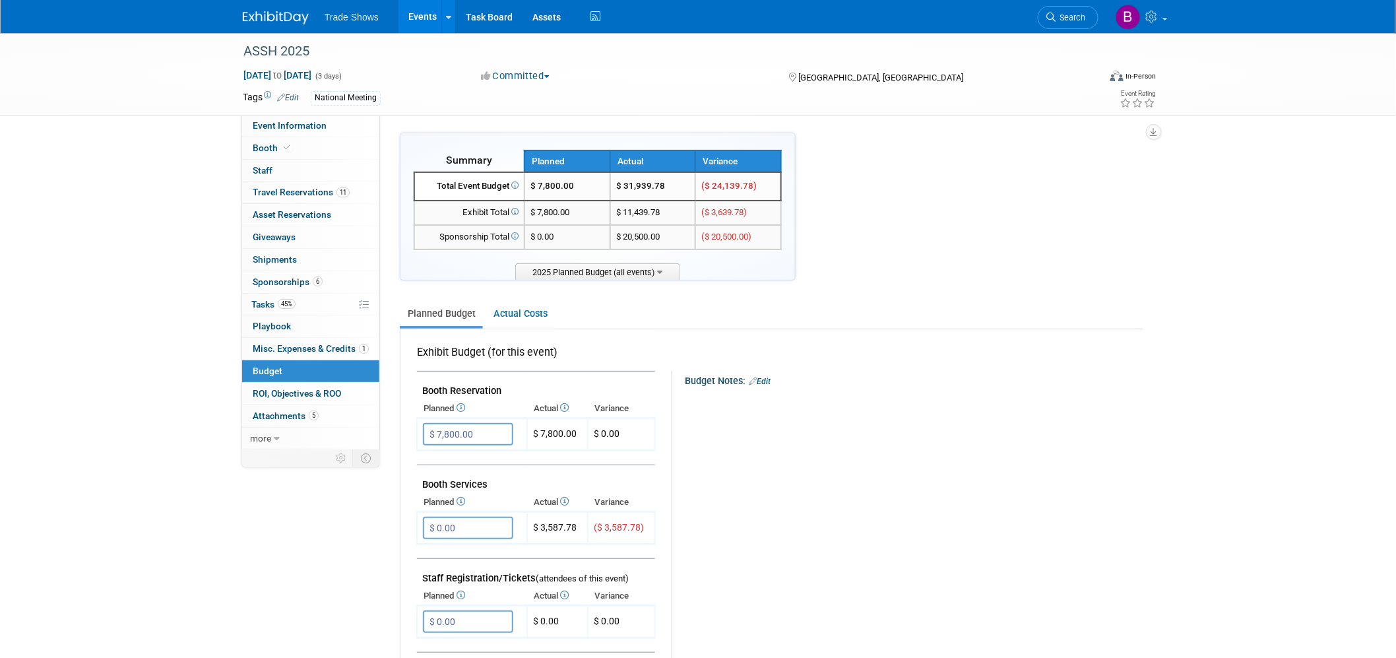
click at [763, 377] on link "Edit" at bounding box center [760, 381] width 22 height 9
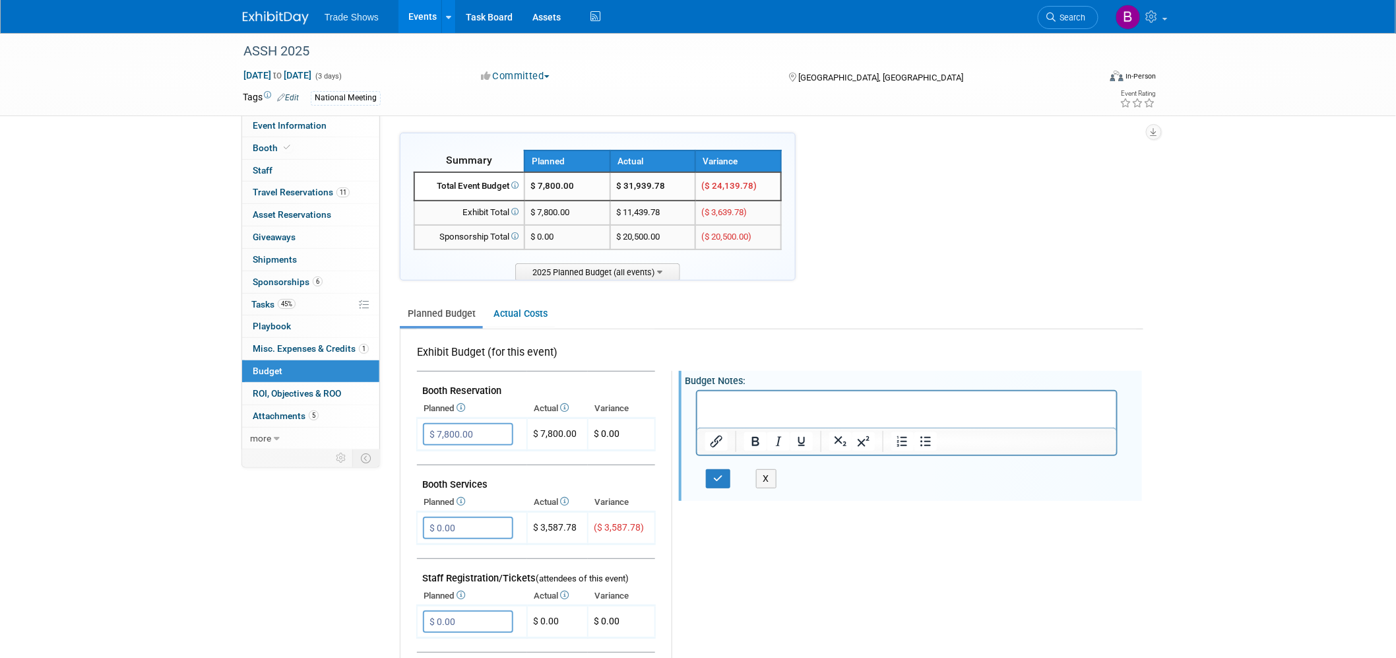
drag, startPoint x: 1461, startPoint y: 774, endPoint x: 767, endPoint y: 402, distance: 787.2
click at [767, 402] on p "Rich Text Area. Press ALT-0 for help." at bounding box center [907, 402] width 404 height 13
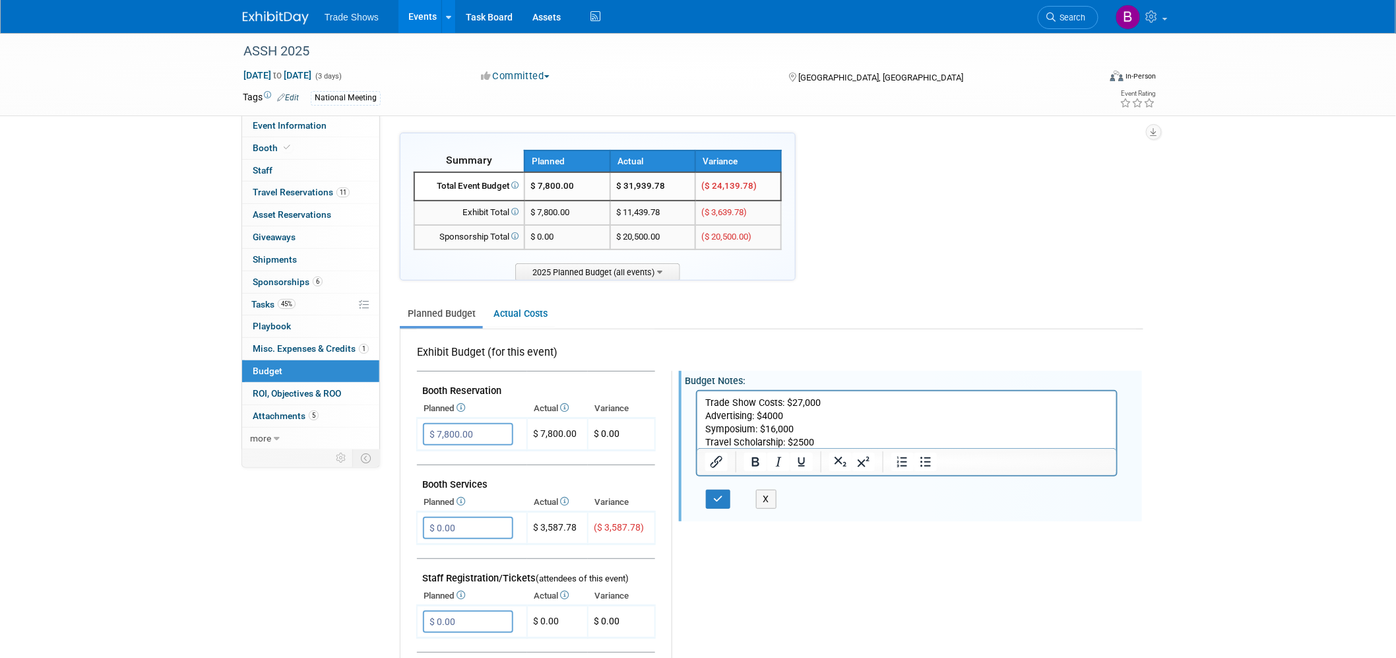
click at [704, 398] on body "Trade Show Costs: $27,000 Advertising: $4000 Symposium: $16,000 Travel Scholars…" at bounding box center [906, 422] width 405 height 53
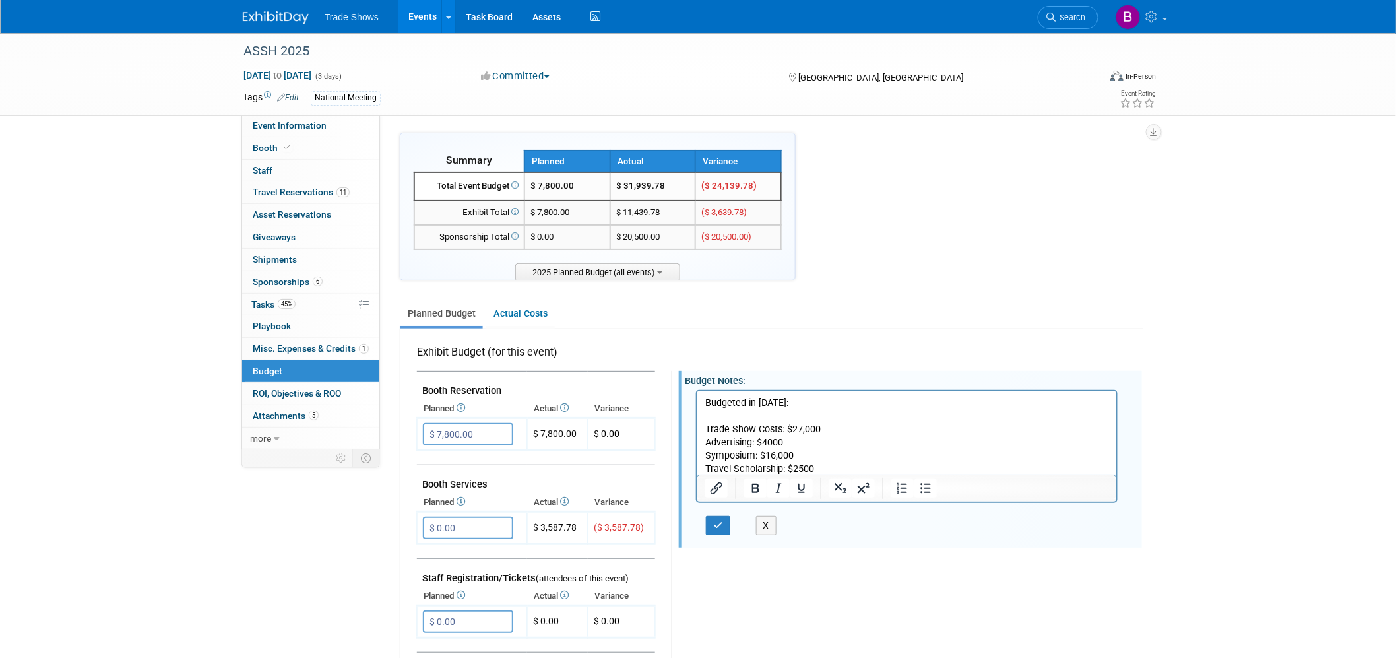
click at [819, 464] on p "Travel Scholarship: $2500" at bounding box center [907, 468] width 404 height 13
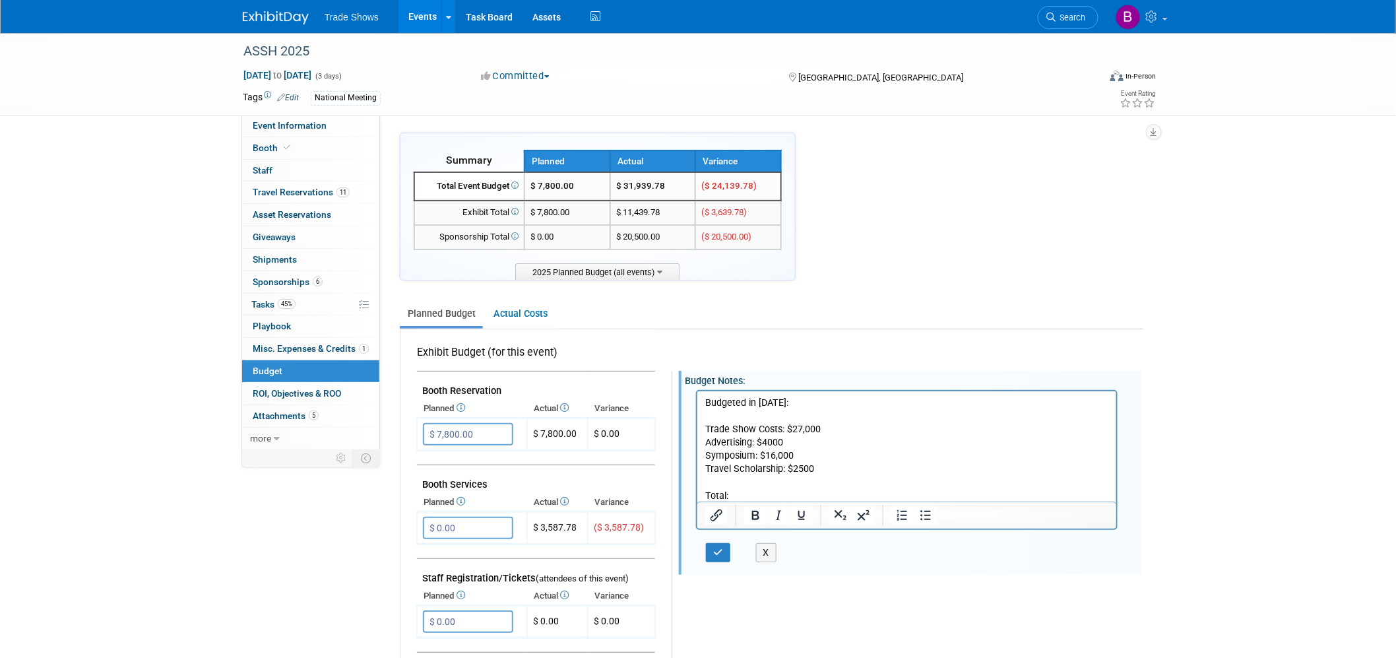
click at [794, 475] on p "Rich Text Area. Press ALT-0 for help." at bounding box center [907, 481] width 404 height 13
click at [819, 490] on p "Total:" at bounding box center [907, 495] width 404 height 13
click at [746, 495] on p "Total:" at bounding box center [907, 495] width 404 height 13
click at [713, 550] on icon "button" at bounding box center [718, 552] width 10 height 9
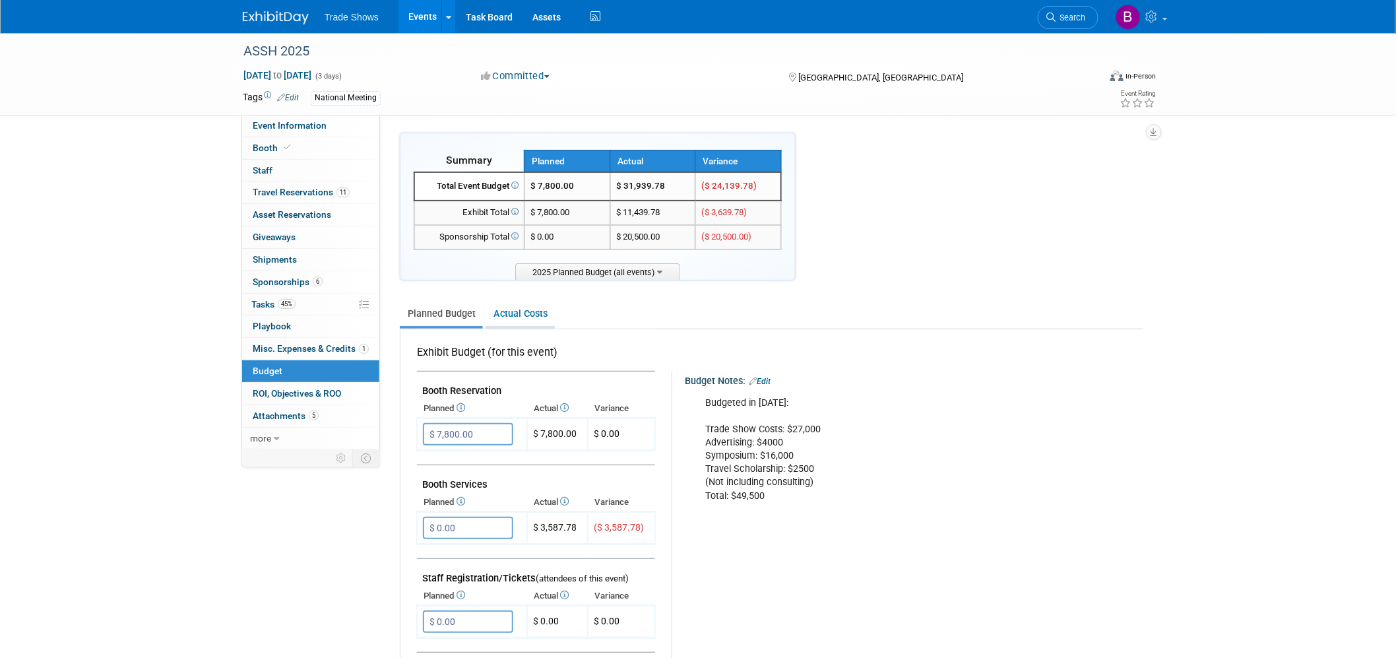
click at [532, 314] on link "Actual Costs" at bounding box center [520, 314] width 69 height 24
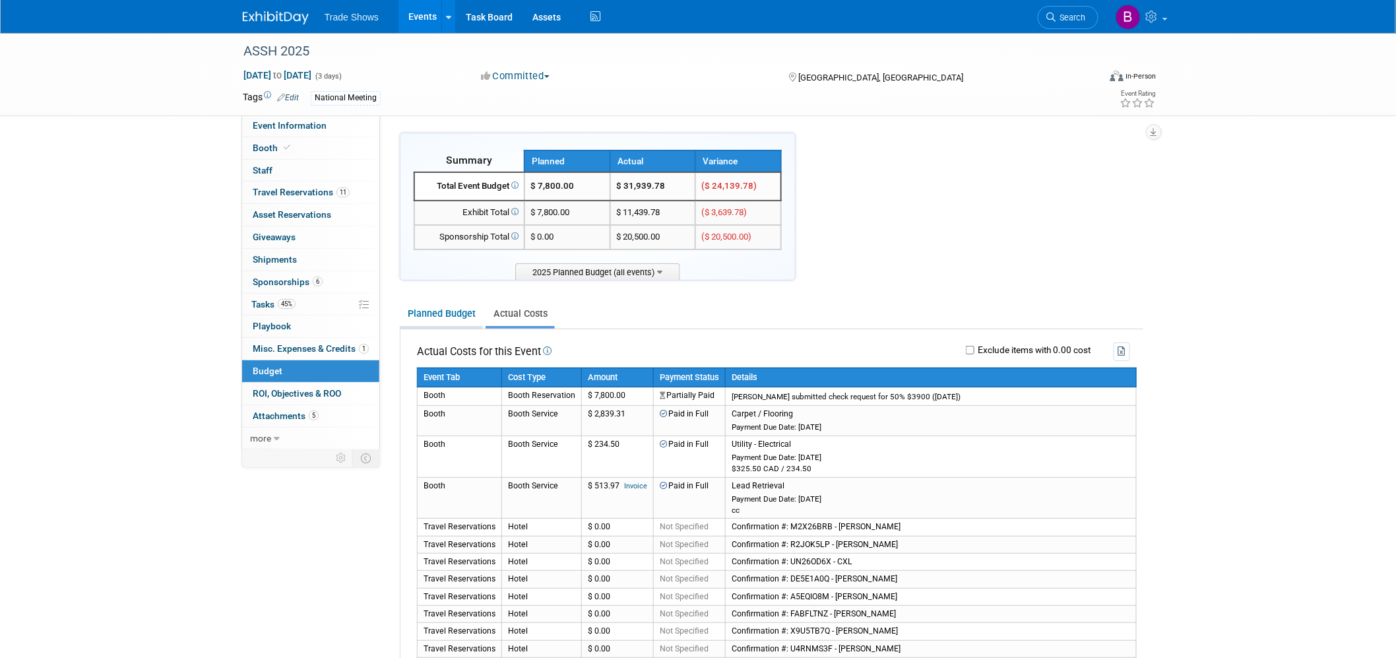
click at [459, 320] on link "Planned Budget" at bounding box center [441, 314] width 83 height 24
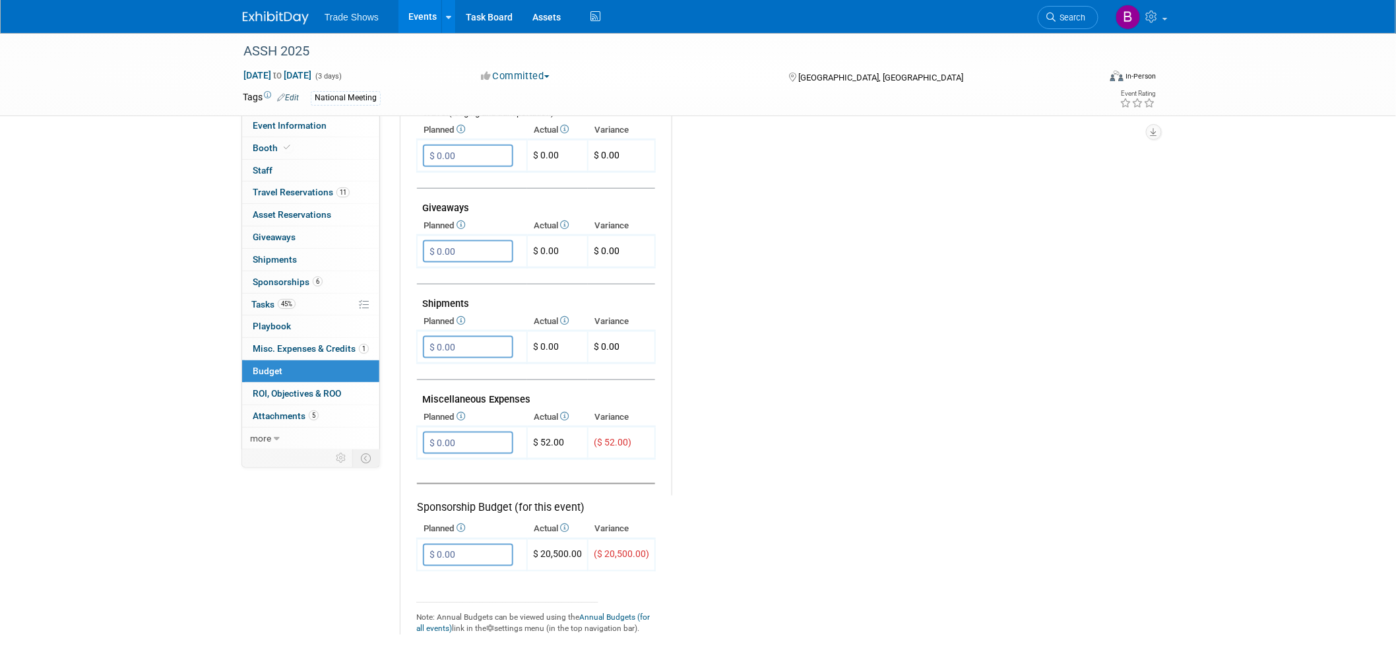
scroll to position [586, 0]
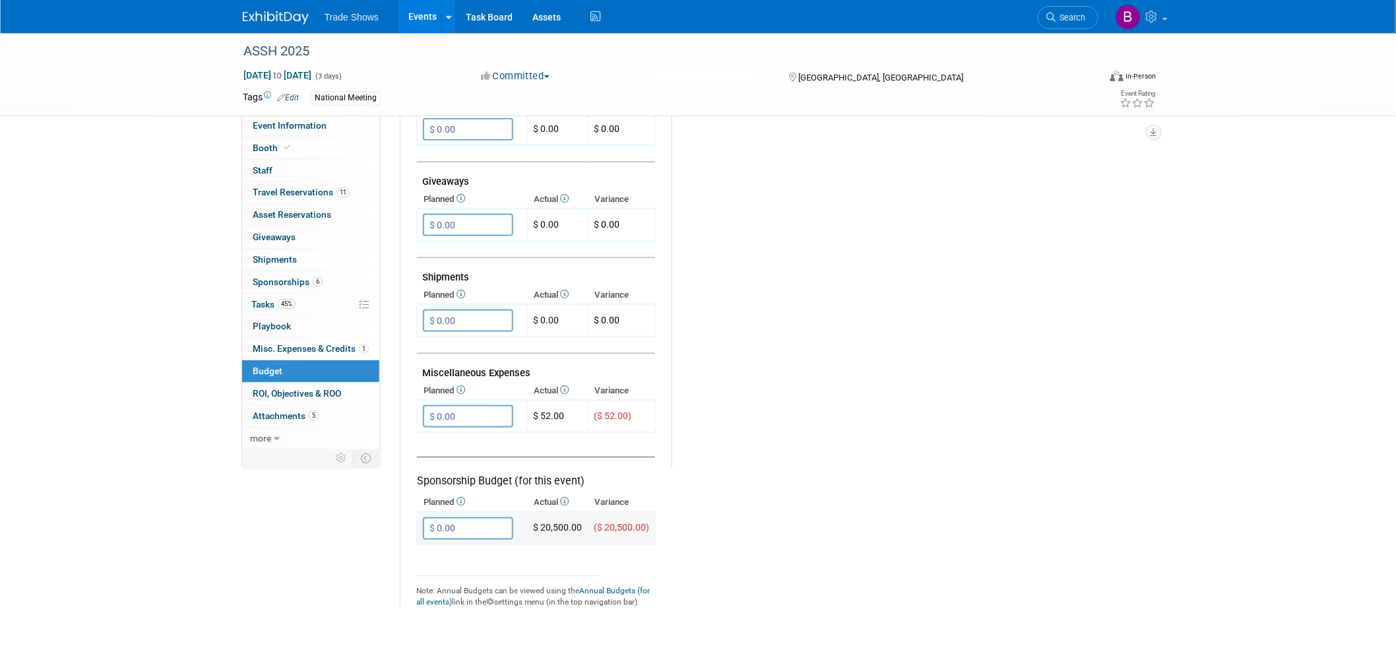
click at [492, 517] on input "$ 0.00" at bounding box center [468, 528] width 90 height 22
click at [569, 513] on td "$ 20,500.00" at bounding box center [557, 529] width 61 height 32
click at [489, 517] on input "$ 0.00" at bounding box center [468, 528] width 90 height 22
type input "$ 22,500.00"
click at [435, 551] on icon "button" at bounding box center [434, 555] width 9 height 9
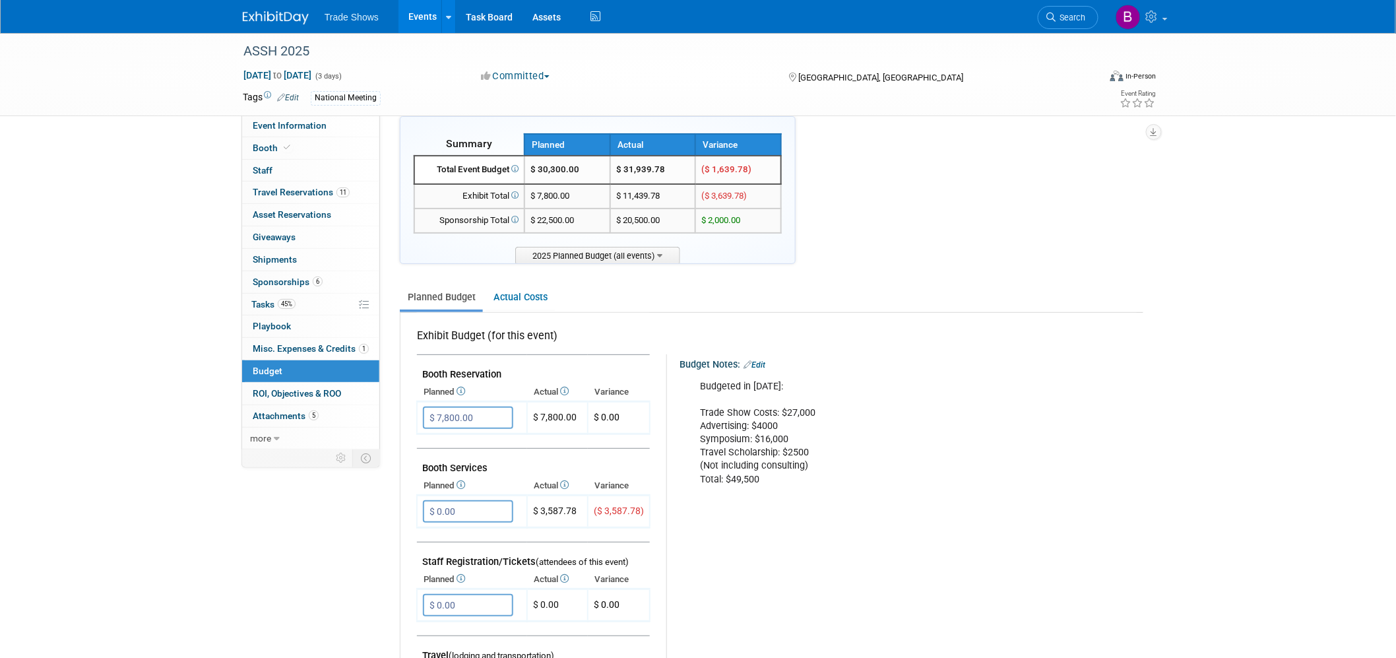
scroll to position [0, 0]
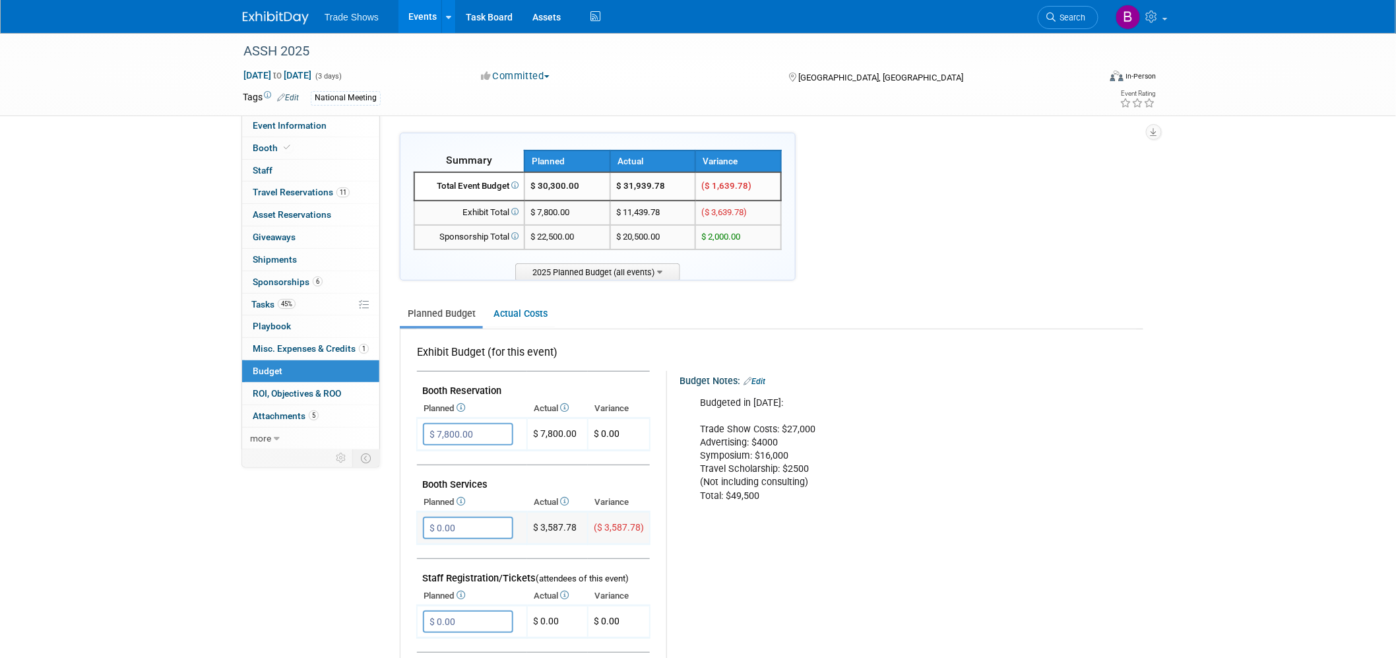
click at [482, 523] on input "$ 0.00" at bounding box center [468, 528] width 90 height 22
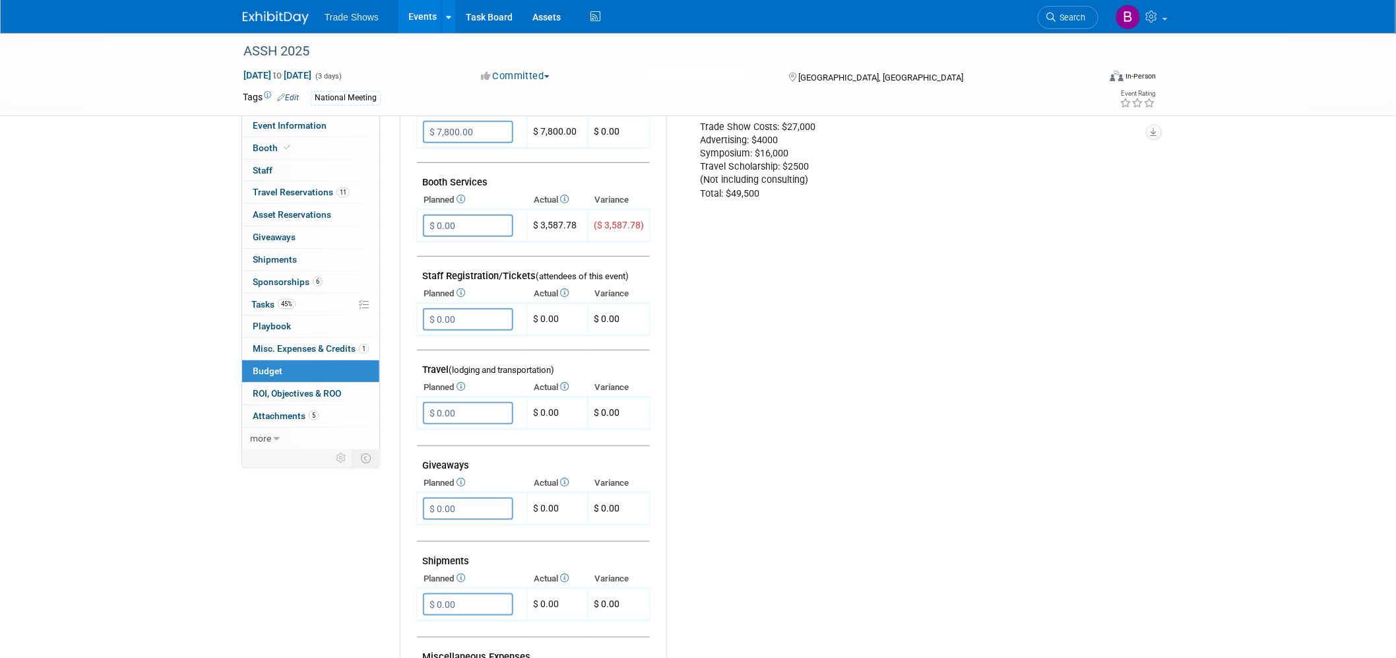
scroll to position [156, 0]
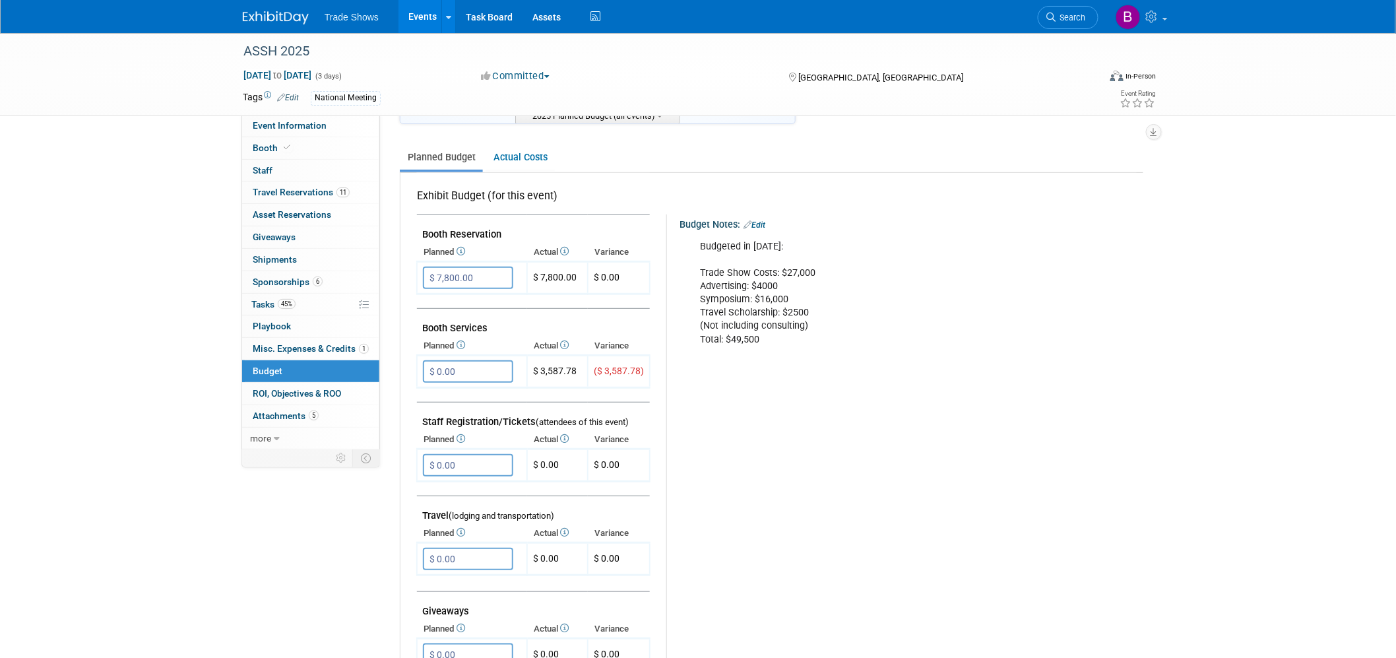
click at [676, 482] on div "Budget Notes: Edit Budgeted in 2025: Trade Show Costs: $27,000 Advertising: $40…" at bounding box center [899, 556] width 466 height 684
click at [478, 366] on input "$ 0.00" at bounding box center [468, 371] width 90 height 22
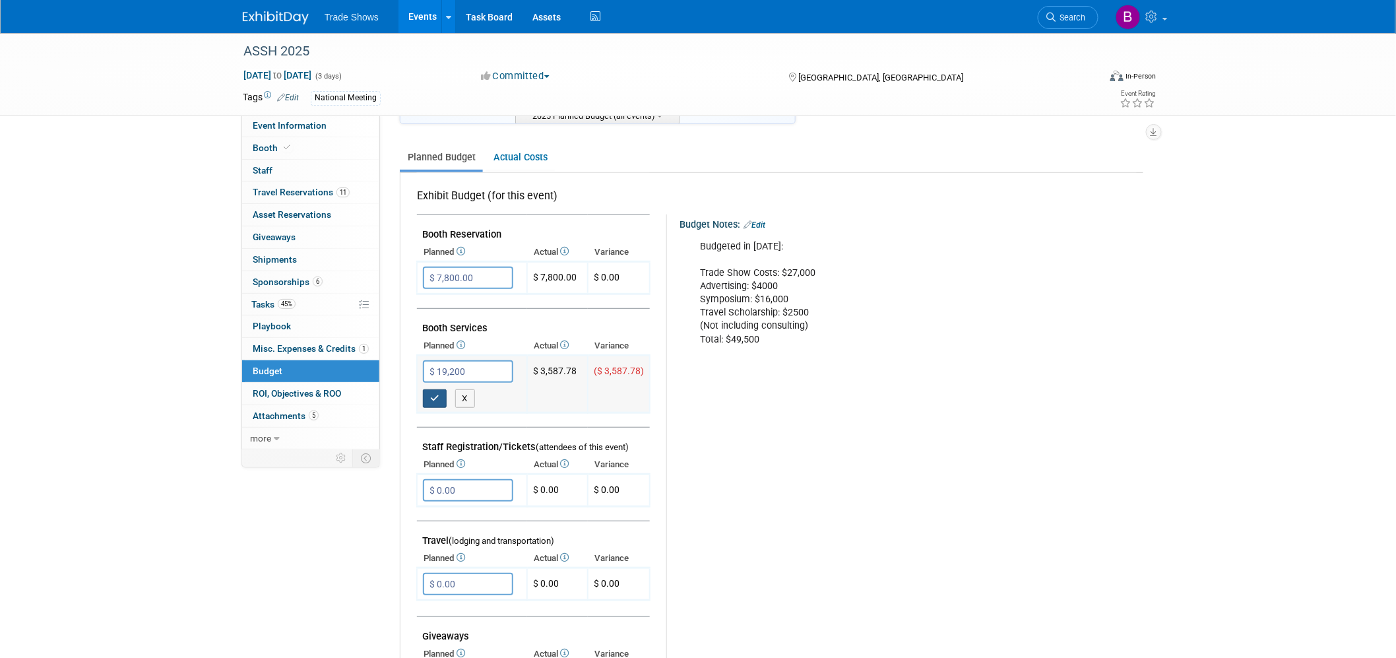
type input "$ 19,200.00"
click at [431, 398] on button "button" at bounding box center [435, 398] width 24 height 18
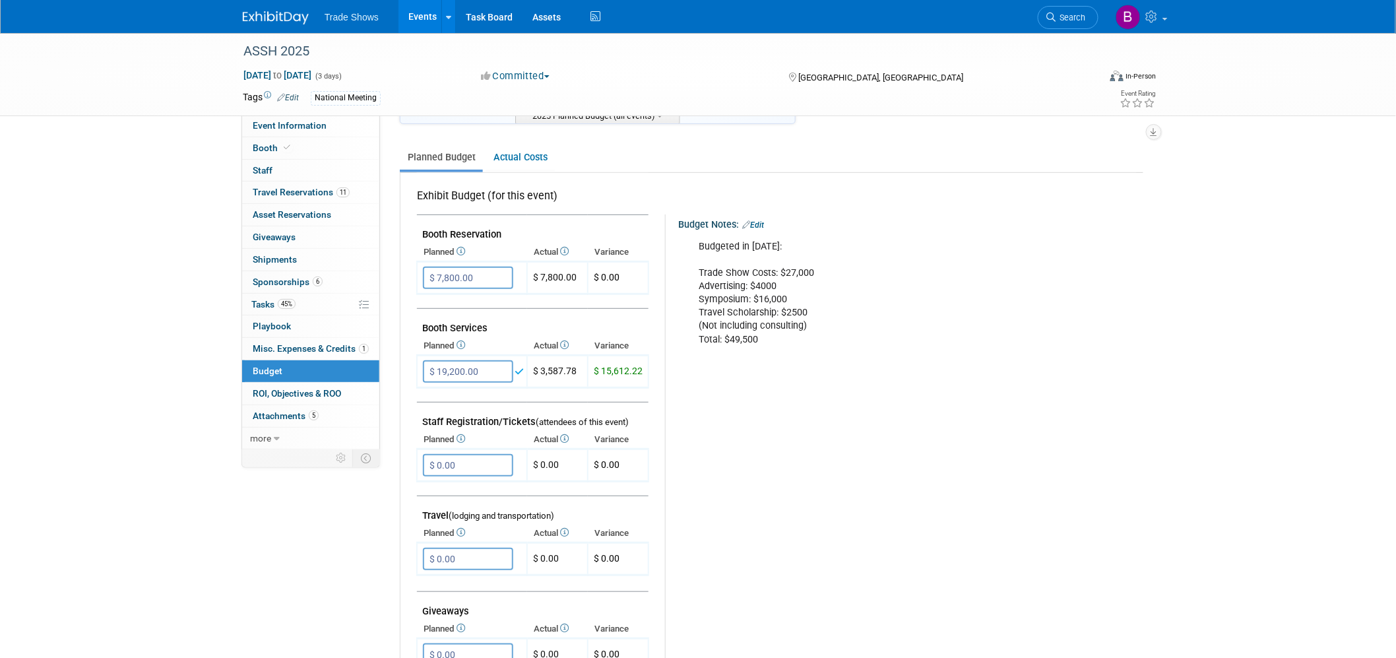
click at [759, 423] on div "Budget Notes: Edit Budgeted in 2025: Trade Show Costs: $27,000 Advertising: $40…" at bounding box center [898, 556] width 467 height 684
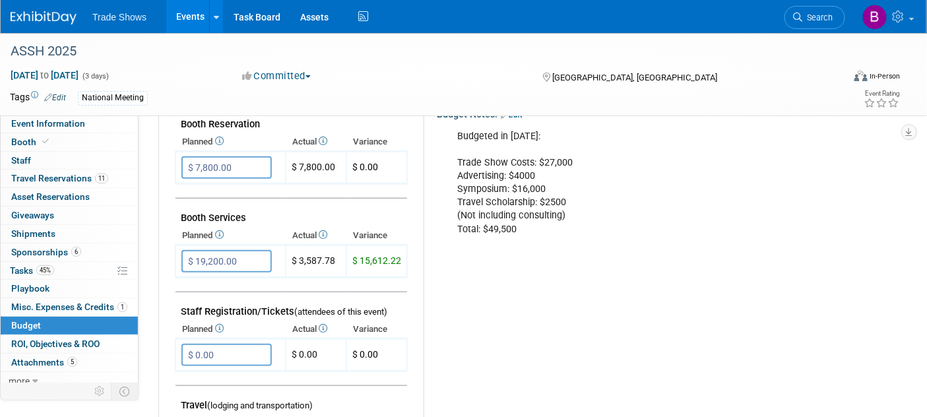
scroll to position [0, 0]
